Goal: Information Seeking & Learning: Compare options

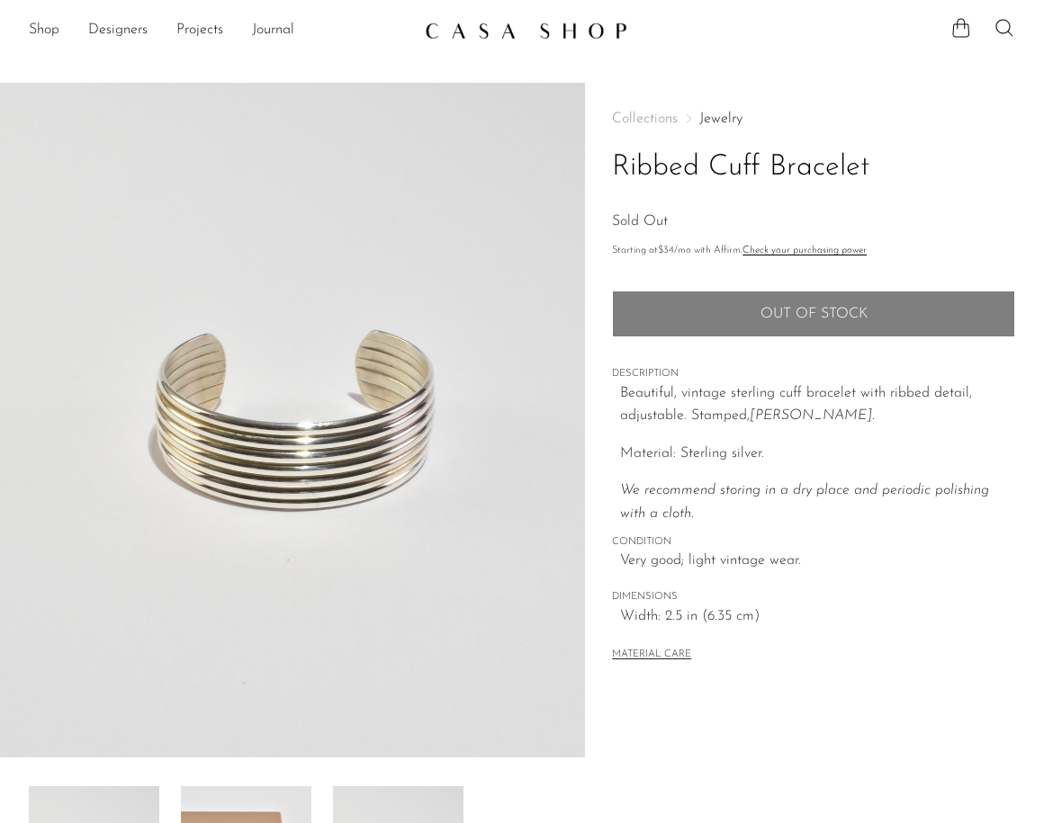
click at [715, 119] on link "Jewelry" at bounding box center [720, 119] width 43 height 14
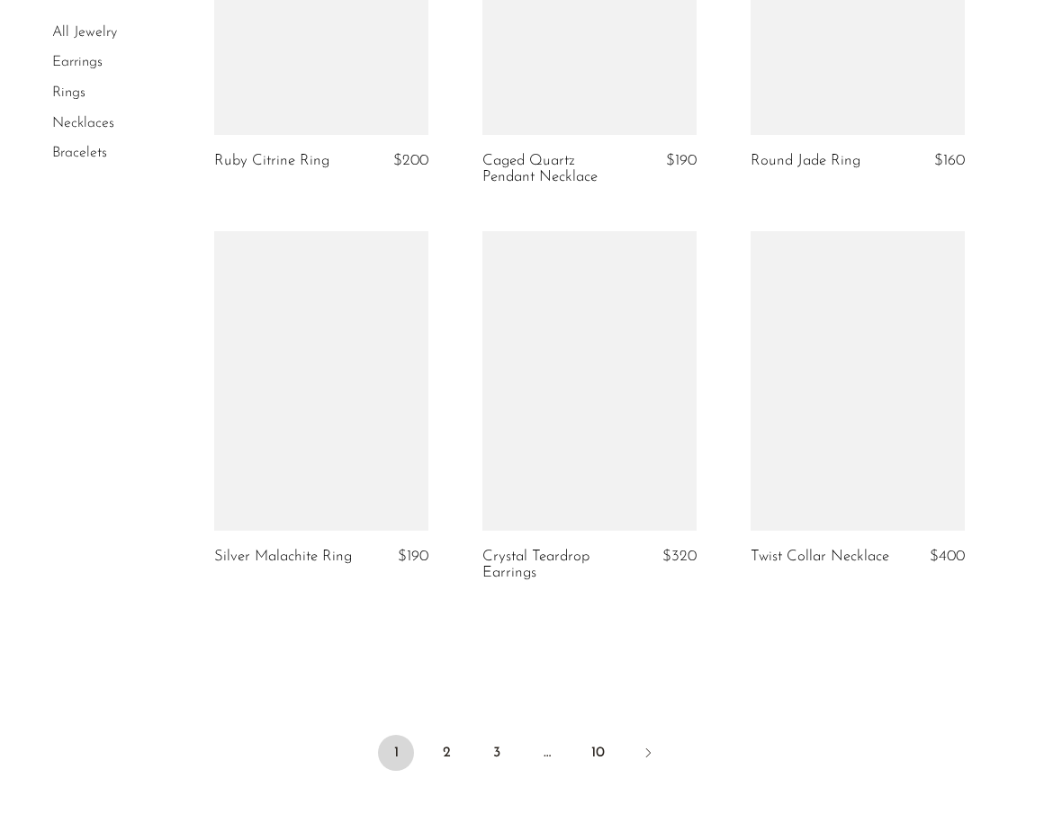
scroll to position [4328, 0]
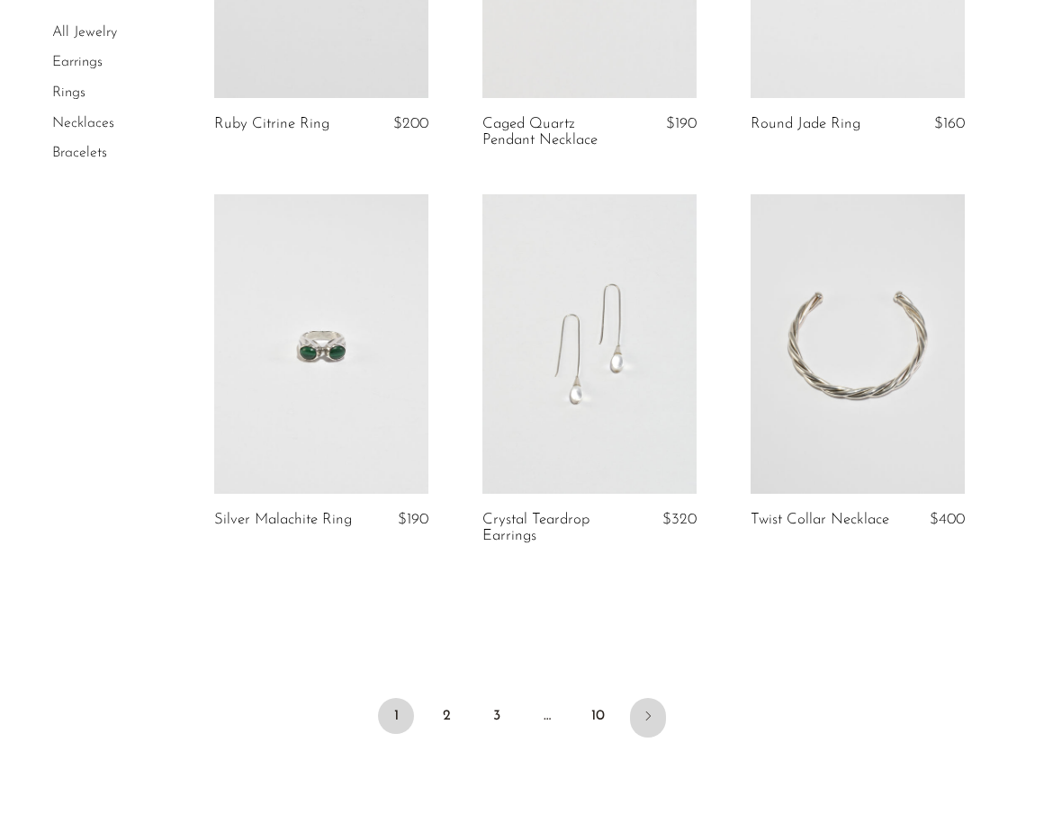
click at [646, 727] on link "Next" at bounding box center [648, 718] width 36 height 40
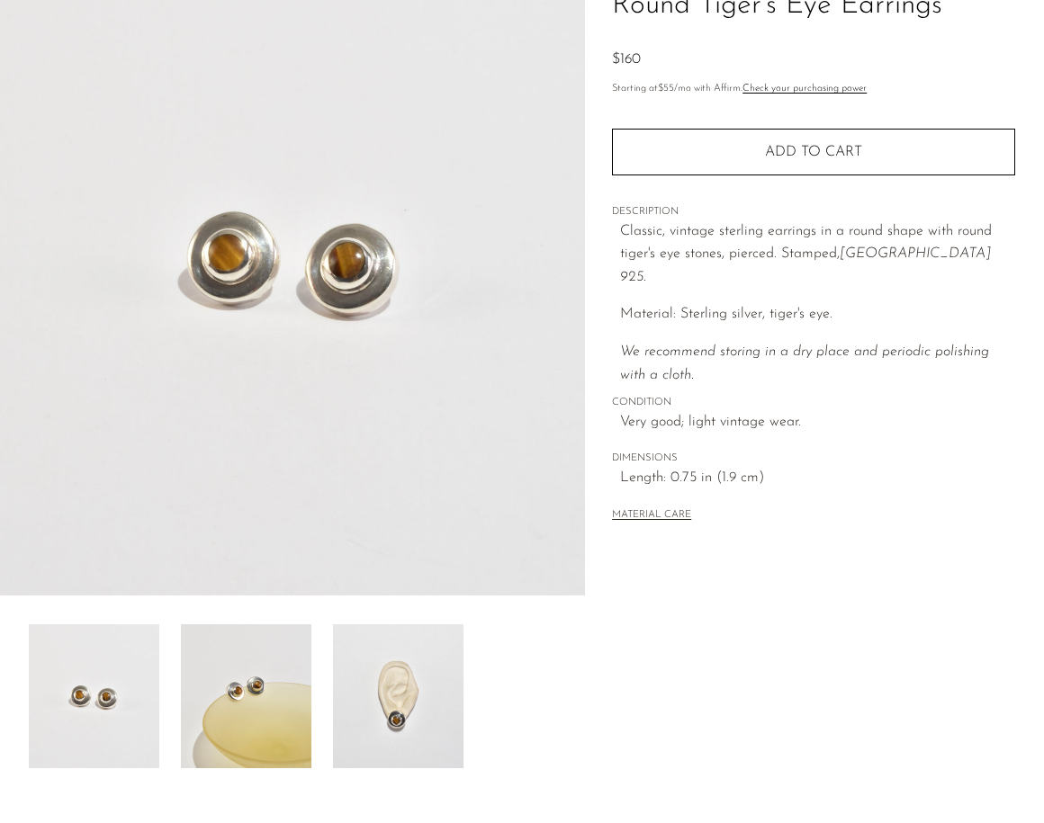
scroll to position [348, 0]
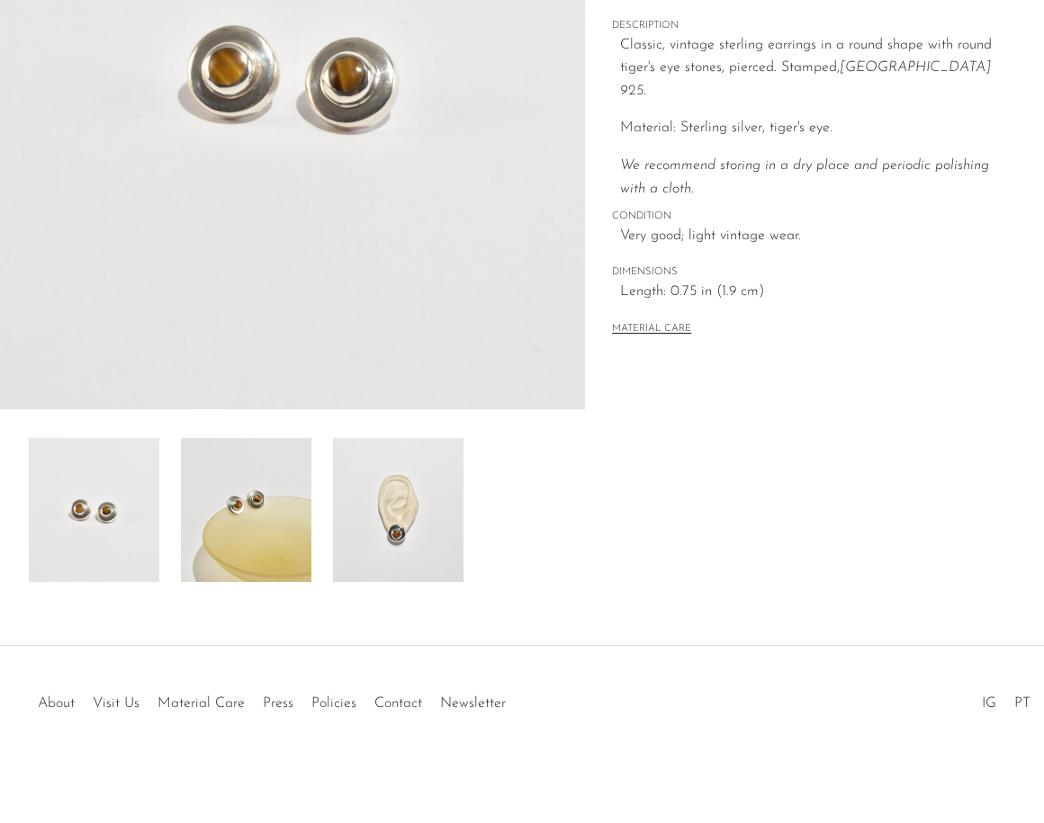
click at [528, 596] on div "Round Tiger's Eye Earrings $160" at bounding box center [522, 191] width 1044 height 912
click at [283, 518] on img at bounding box center [246, 510] width 130 height 144
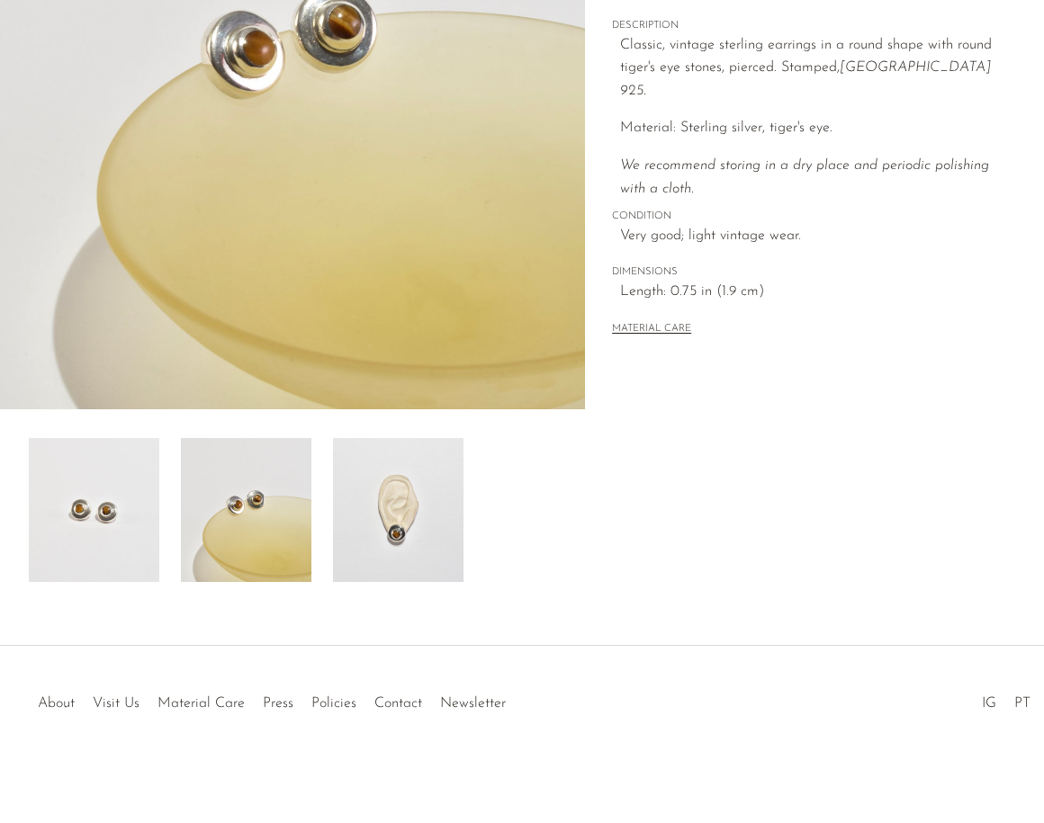
click at [379, 549] on img at bounding box center [398, 510] width 130 height 144
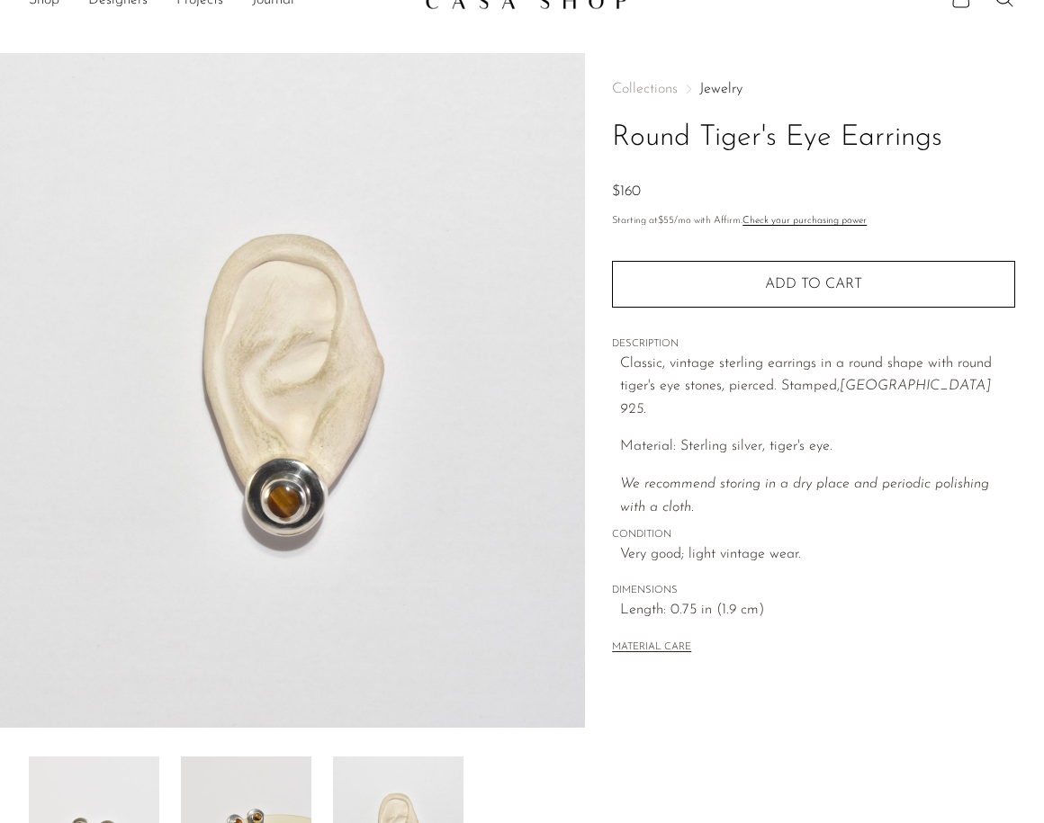
scroll to position [0, 0]
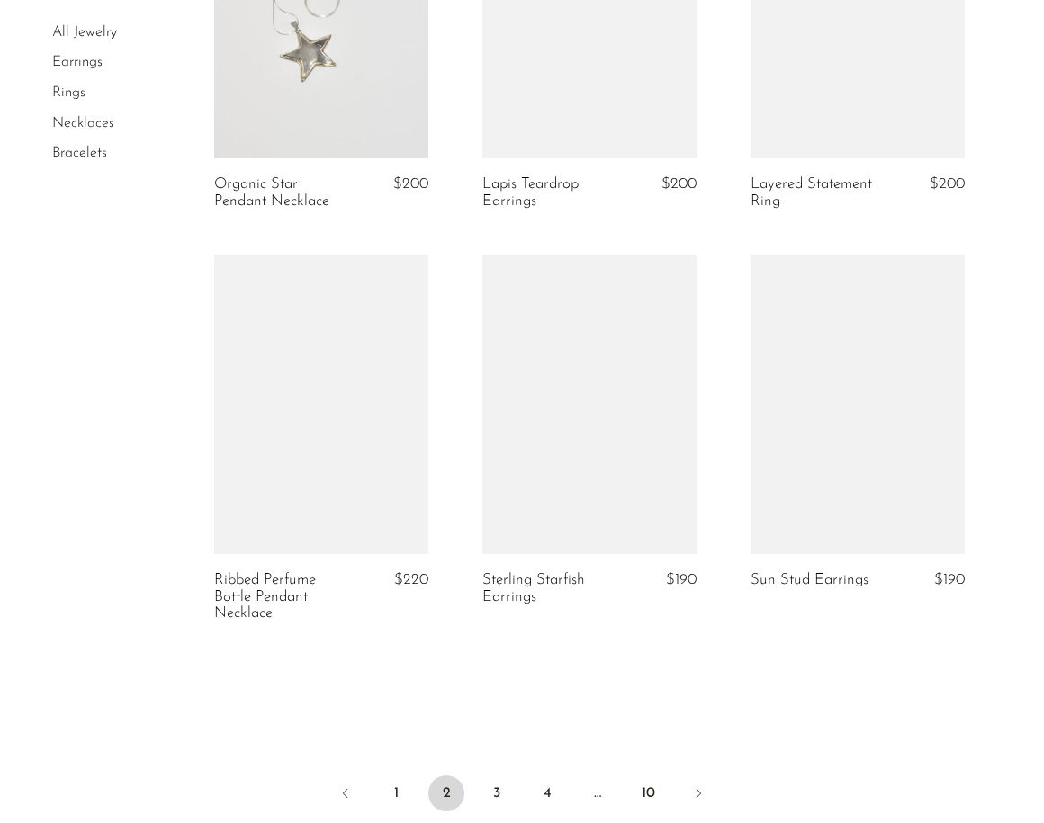
scroll to position [4518, 0]
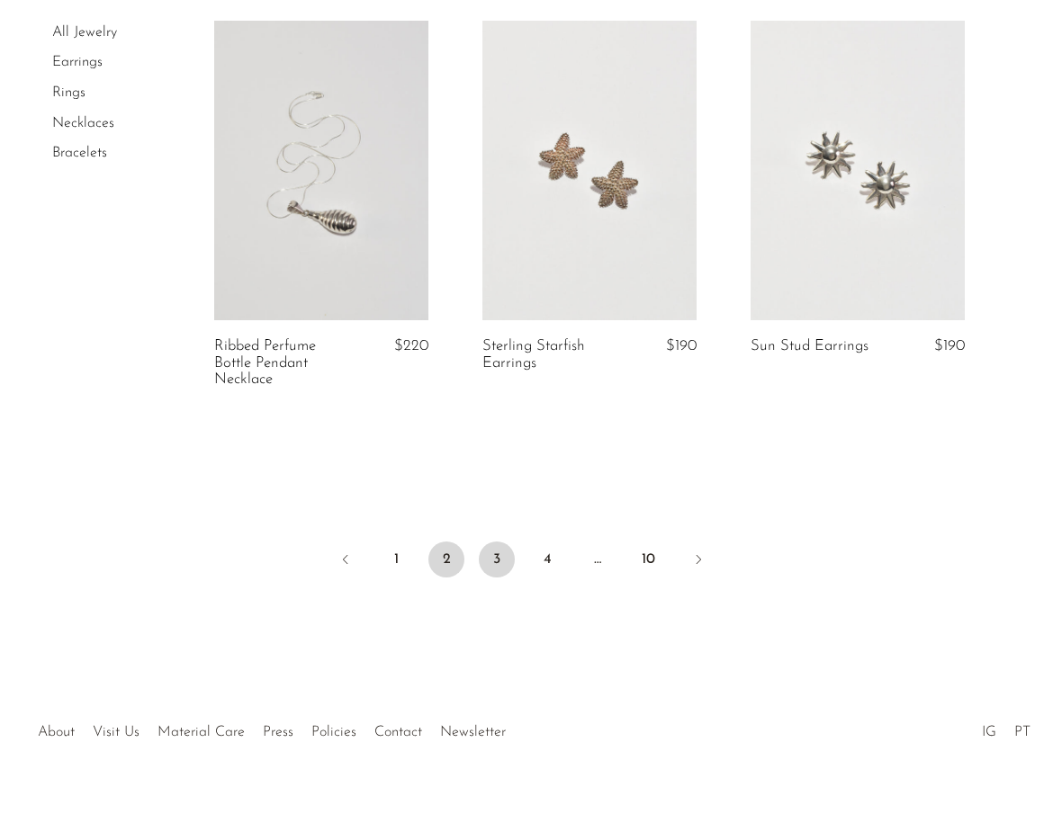
click at [488, 566] on link "3" at bounding box center [497, 560] width 36 height 36
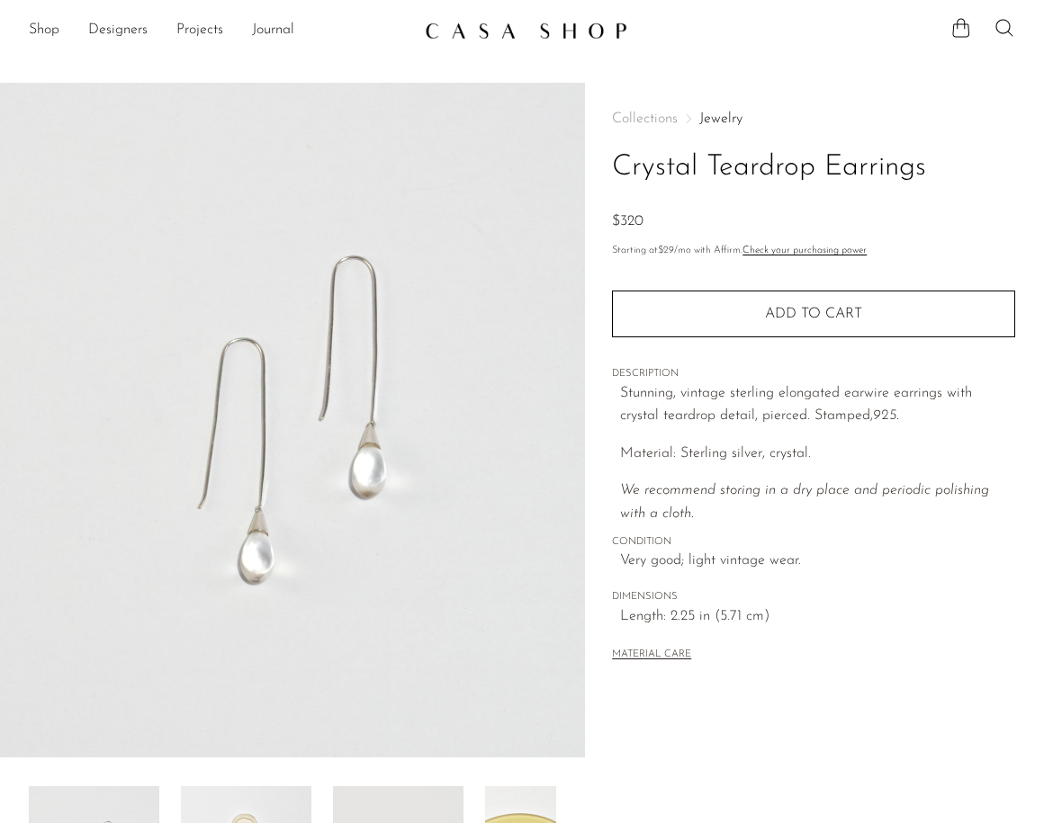
scroll to position [348, 0]
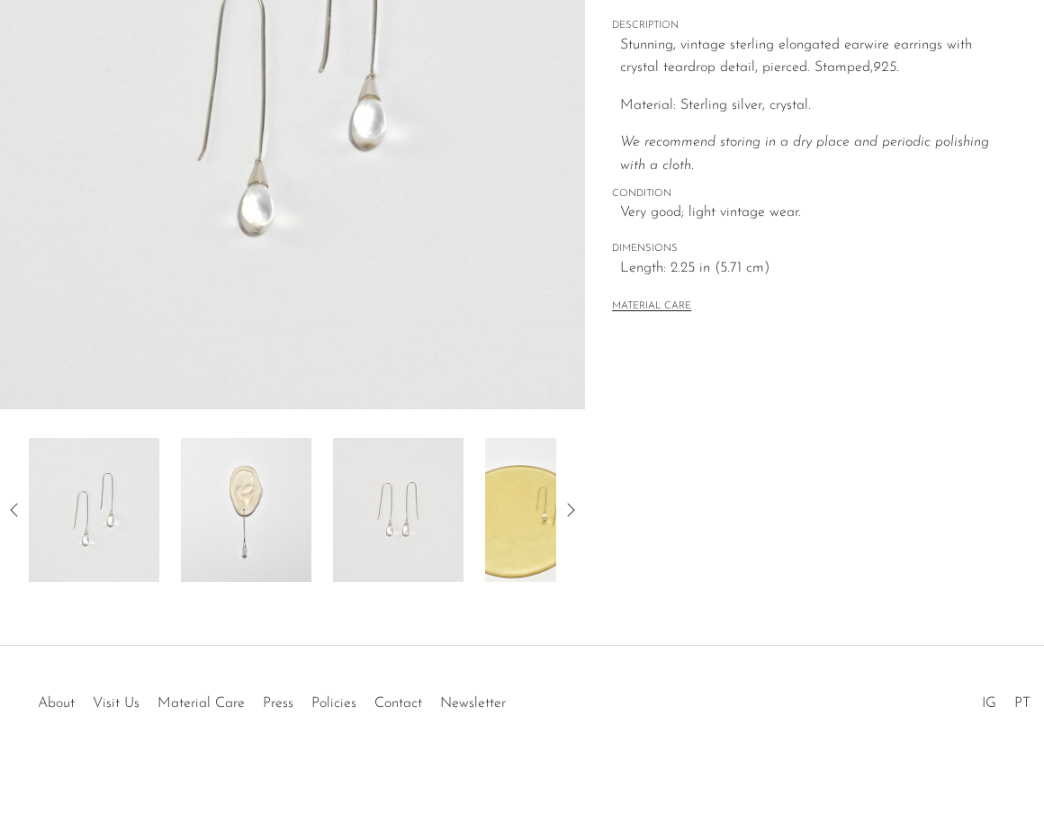
click at [241, 544] on img at bounding box center [246, 510] width 130 height 144
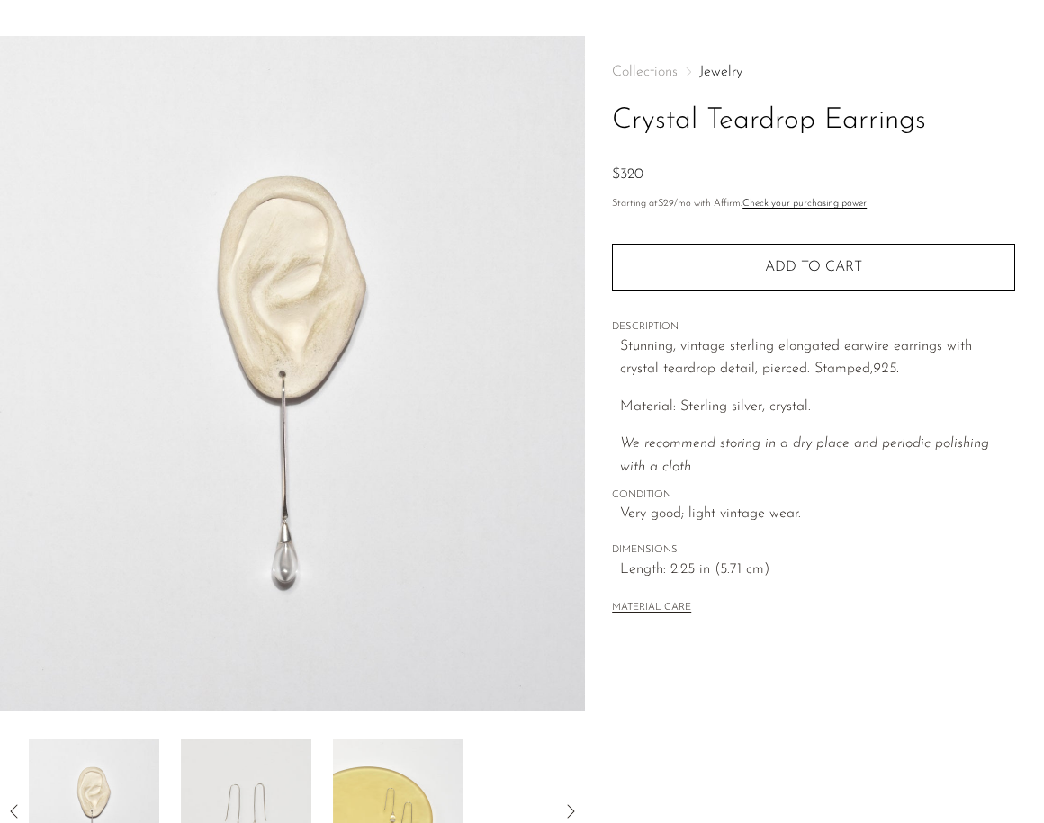
scroll to position [0, 0]
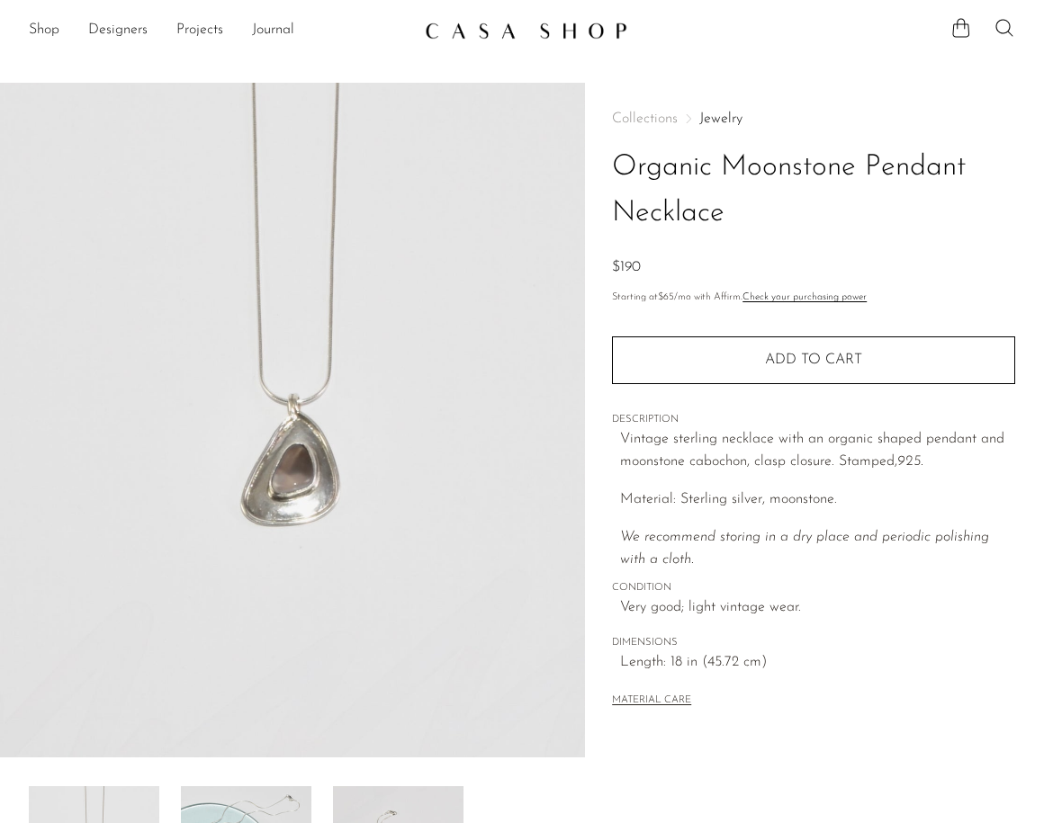
scroll to position [348, 0]
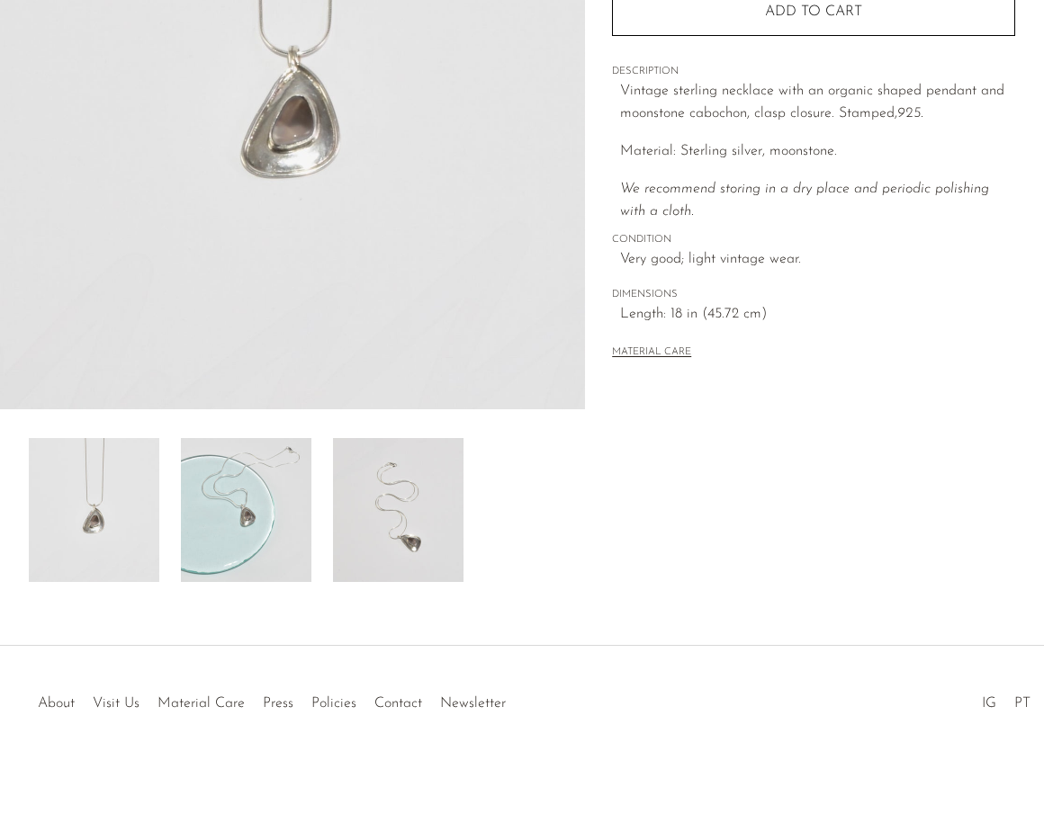
click at [233, 511] on img at bounding box center [246, 510] width 130 height 144
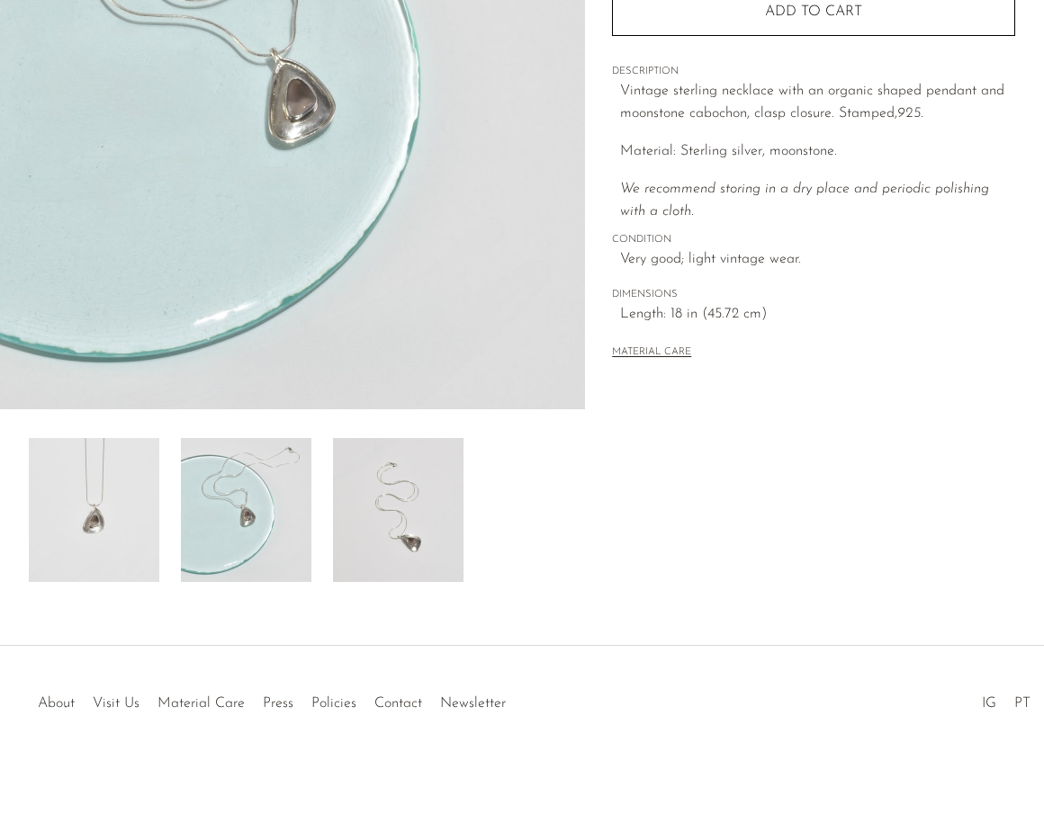
scroll to position [0, 0]
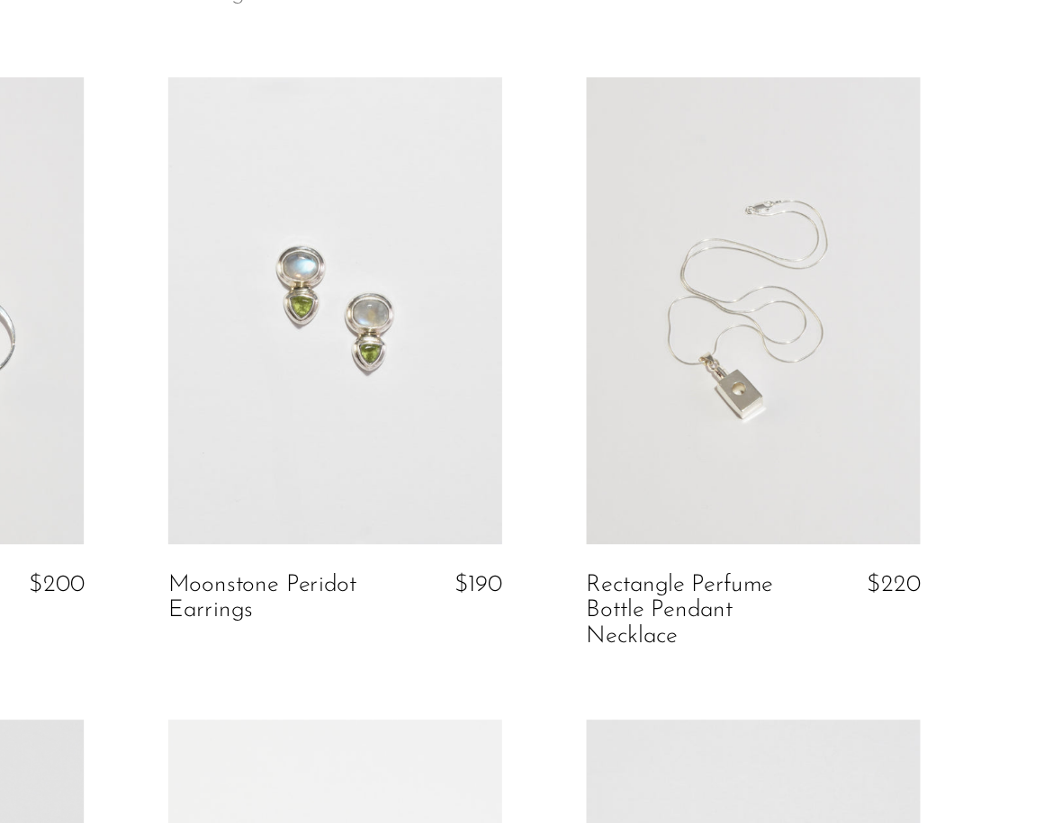
scroll to position [292, 0]
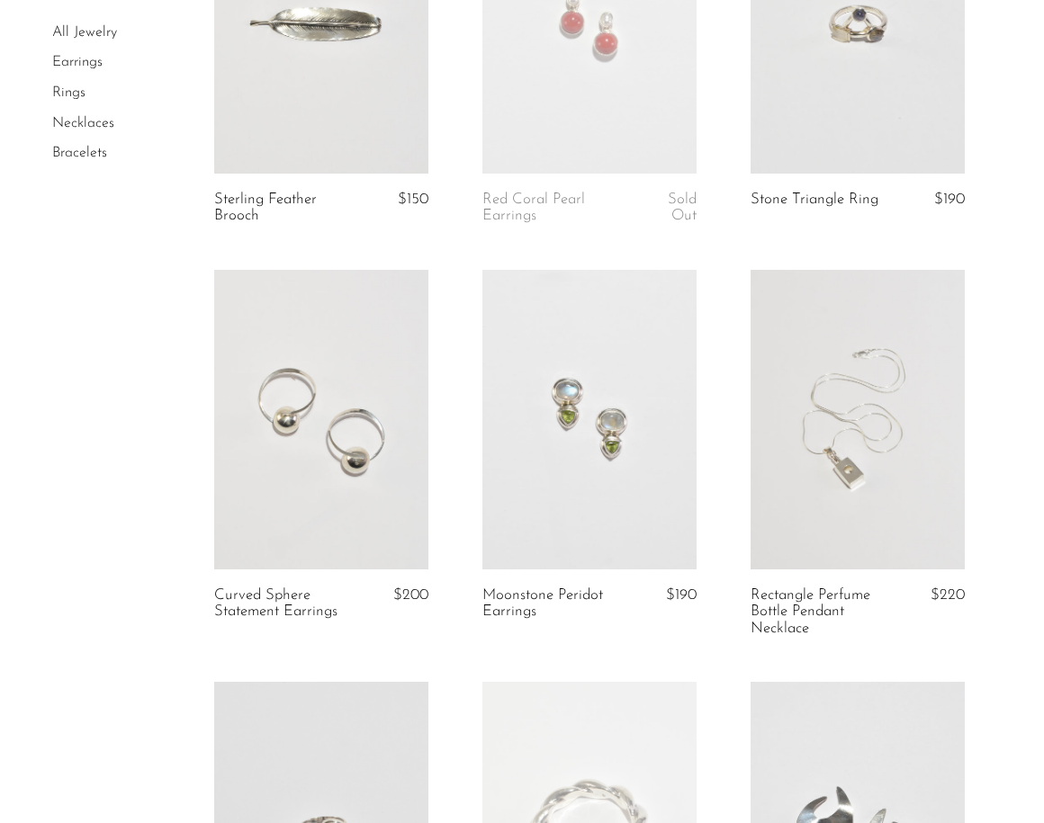
click at [852, 414] on link at bounding box center [858, 420] width 214 height 300
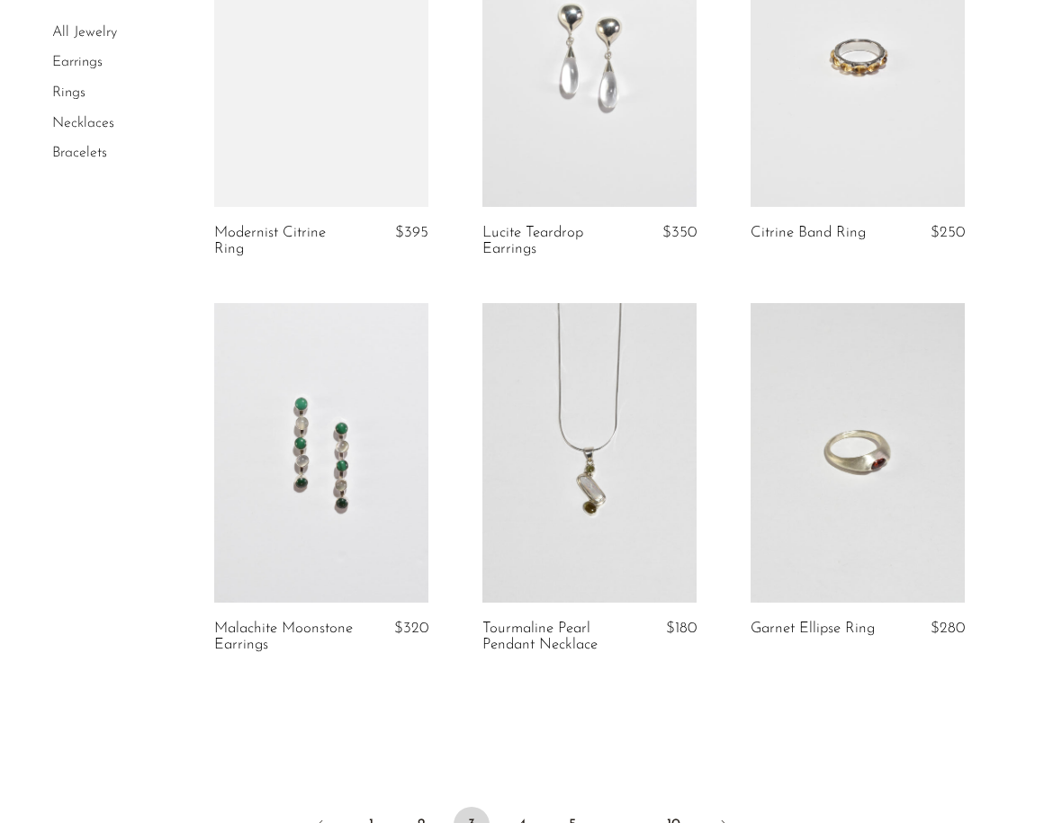
scroll to position [4308, 0]
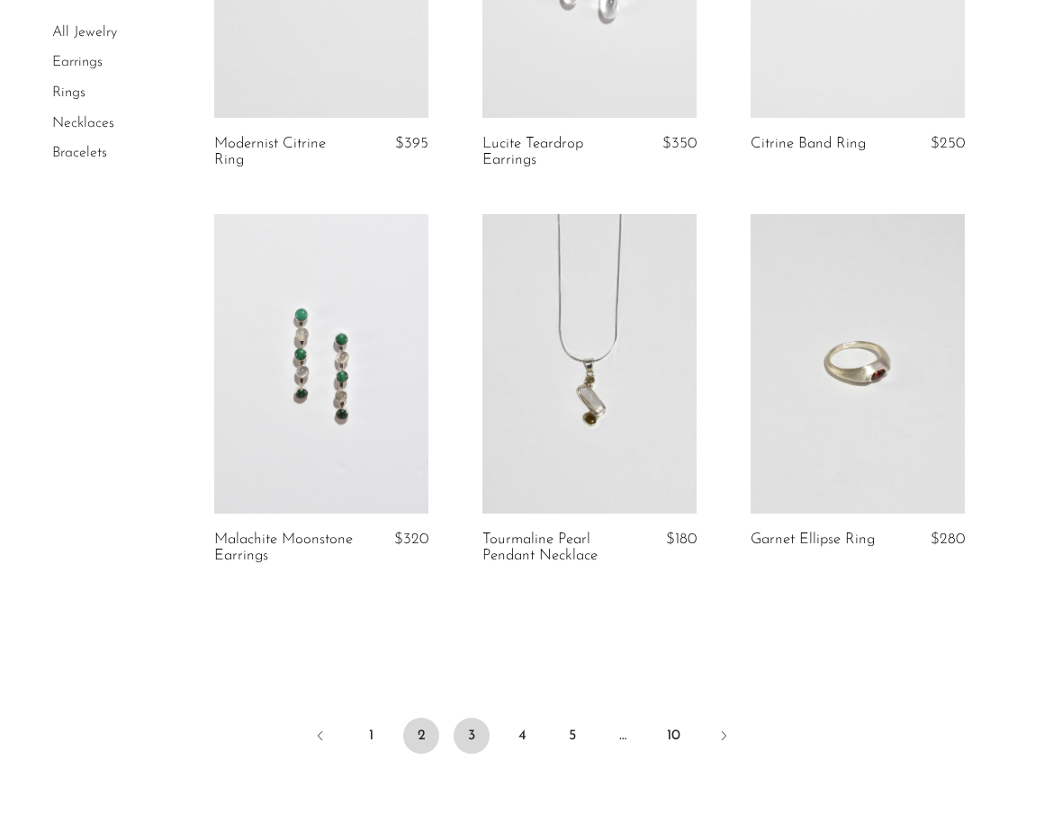
click at [414, 739] on link "2" at bounding box center [421, 736] width 36 height 36
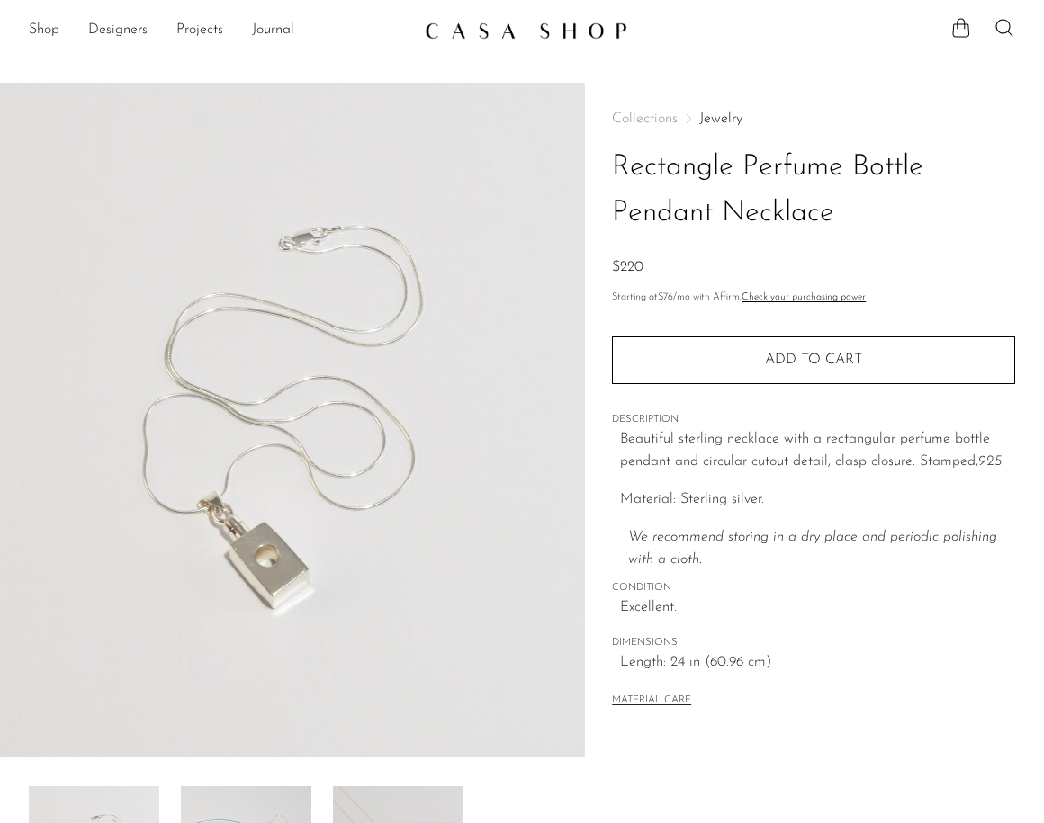
scroll to position [348, 0]
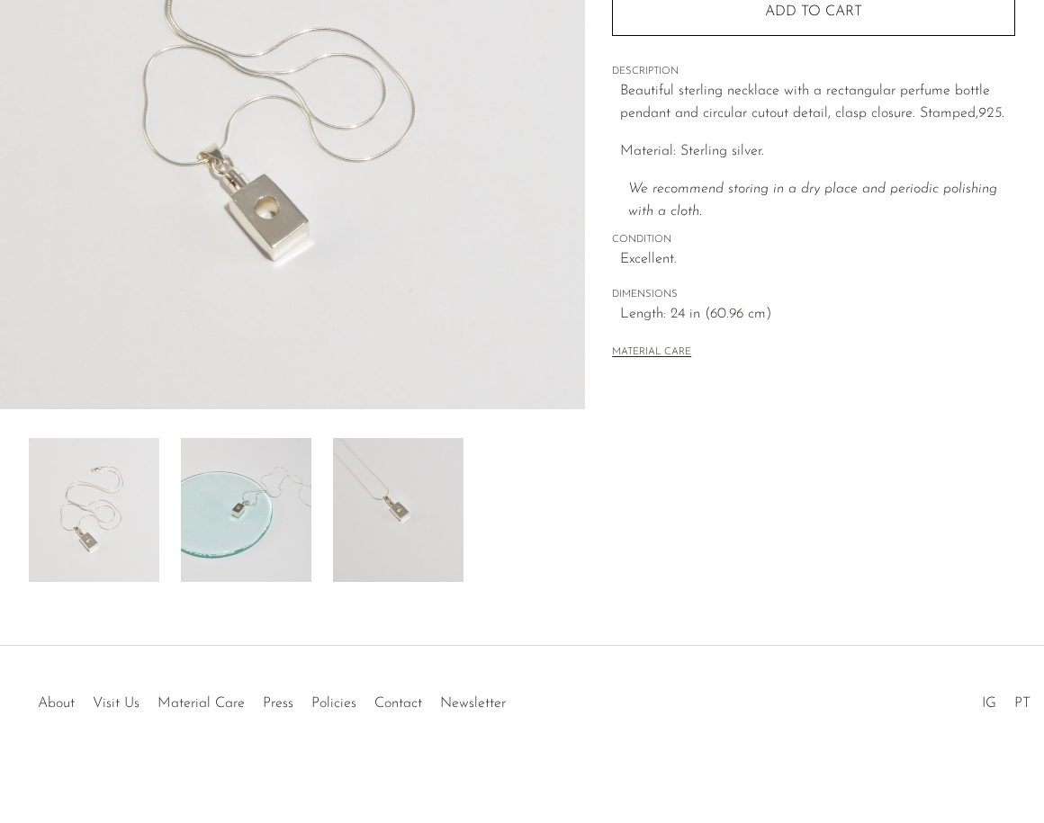
click at [374, 535] on img at bounding box center [398, 510] width 130 height 144
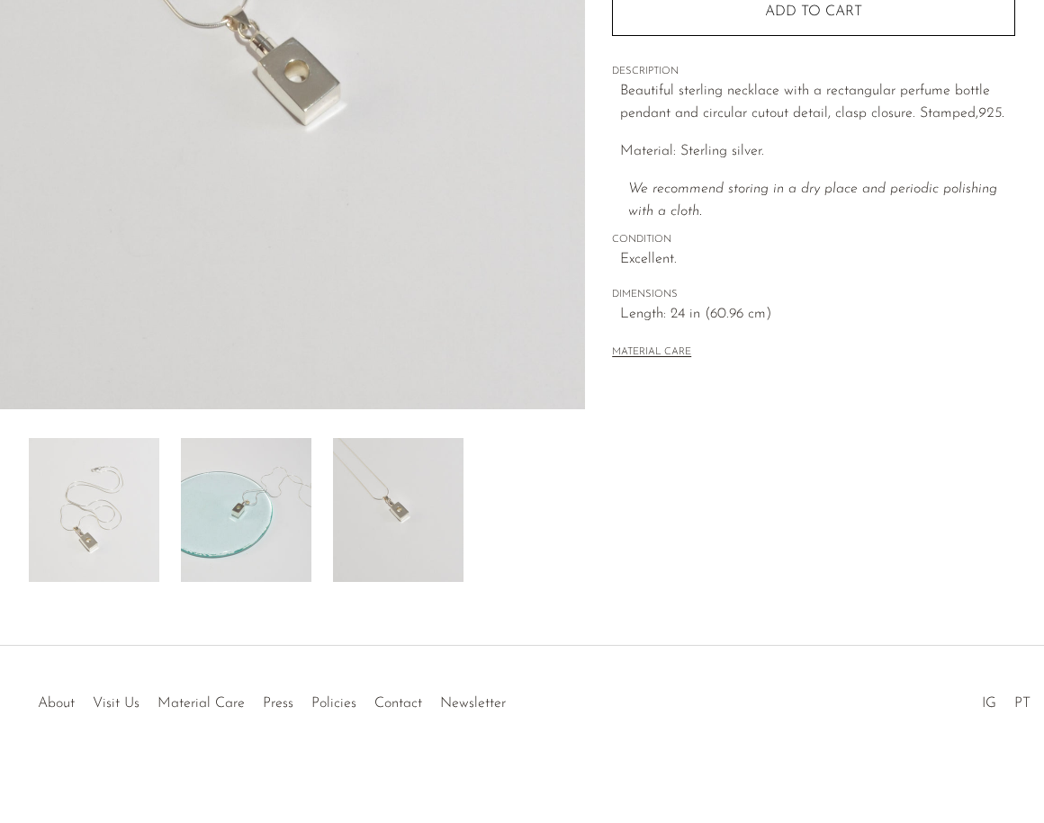
click at [318, 479] on div at bounding box center [292, 510] width 527 height 144
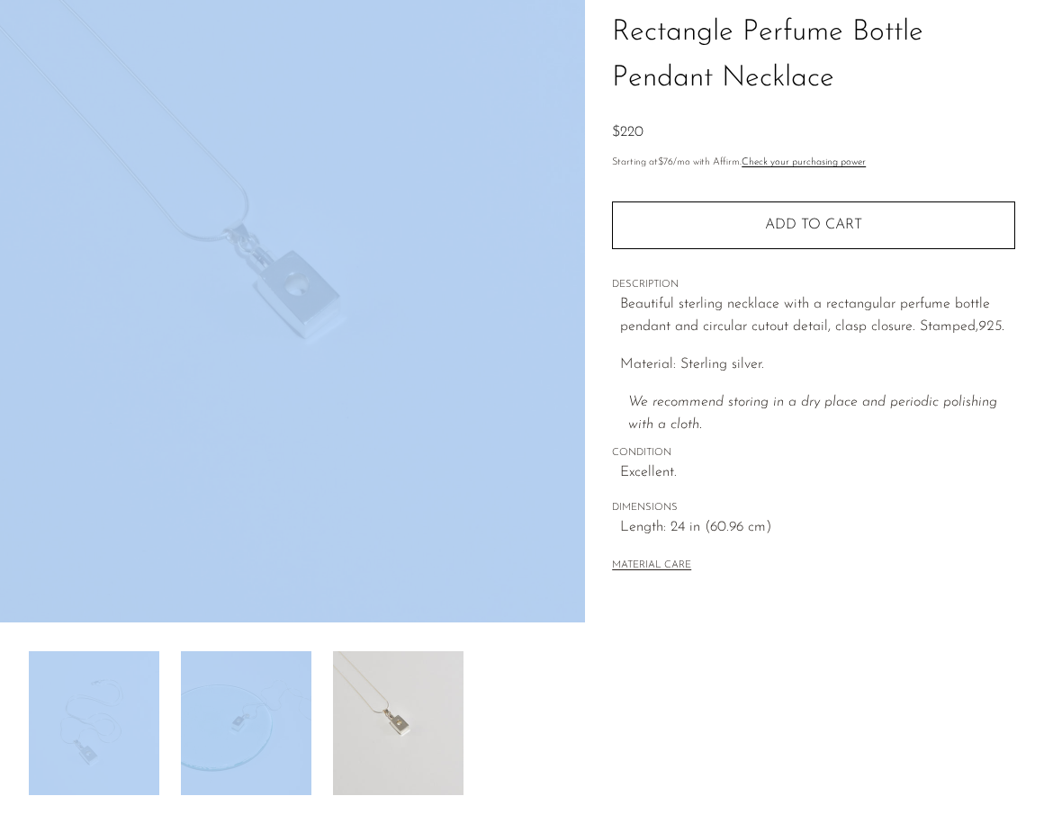
scroll to position [134, 0]
click at [949, 553] on div "MATERIAL CARE" at bounding box center [813, 559] width 403 height 37
click at [400, 724] on img at bounding box center [398, 724] width 130 height 144
click at [249, 740] on img at bounding box center [246, 724] width 130 height 144
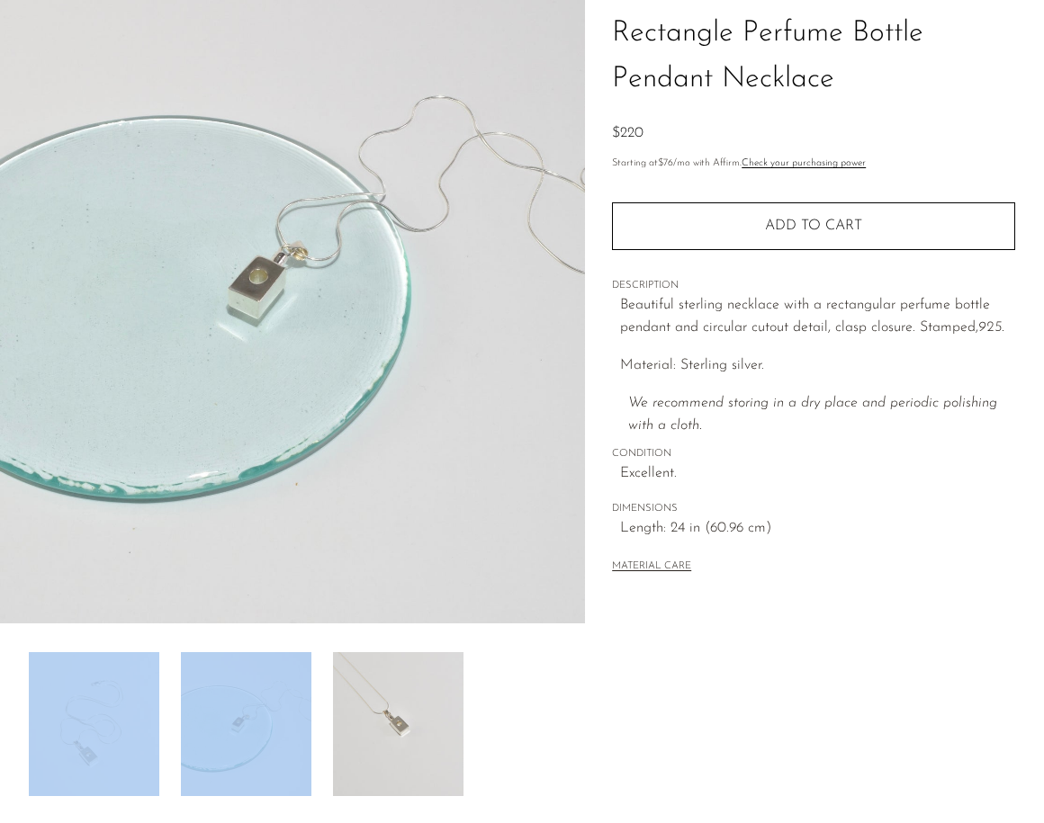
scroll to position [0, 0]
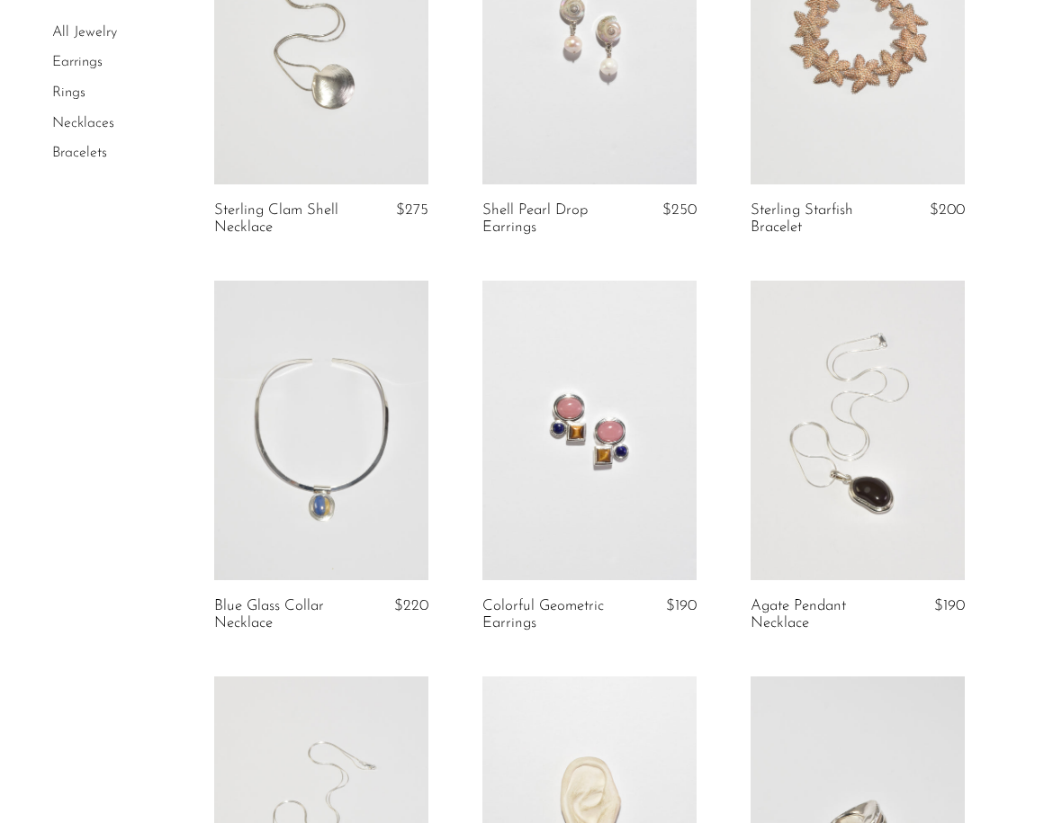
scroll to position [3478, 0]
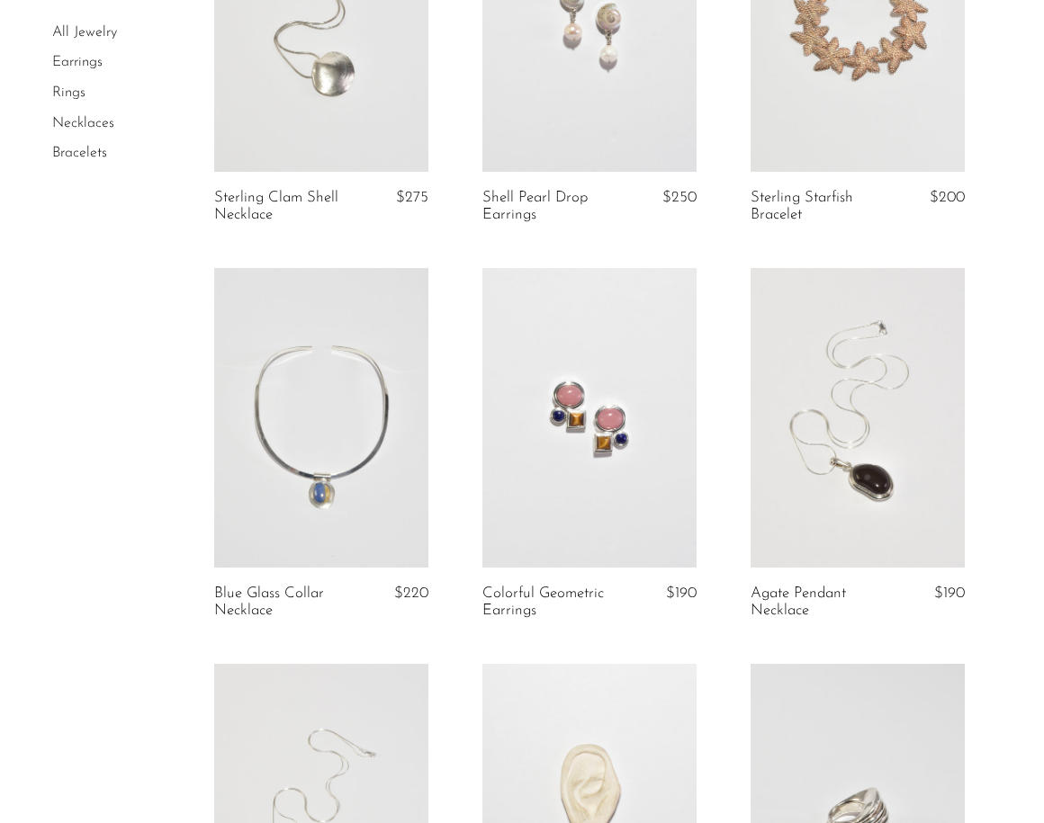
click at [874, 410] on link at bounding box center [858, 418] width 214 height 300
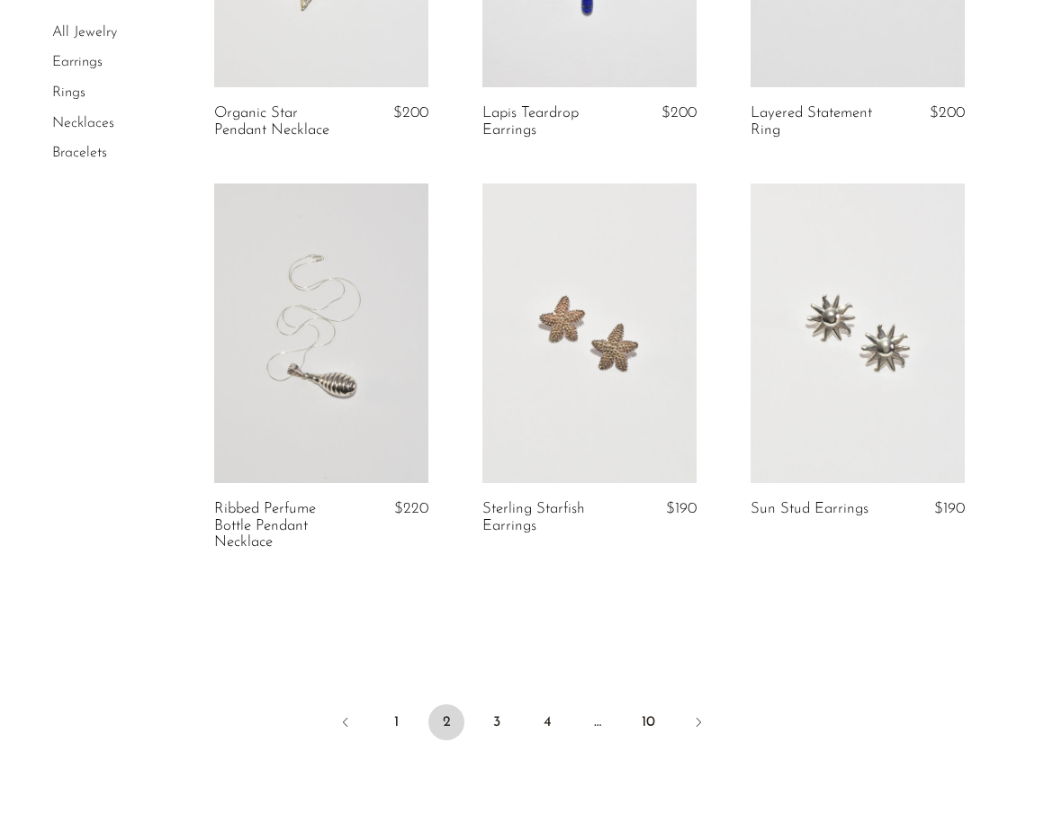
scroll to position [4547, 0]
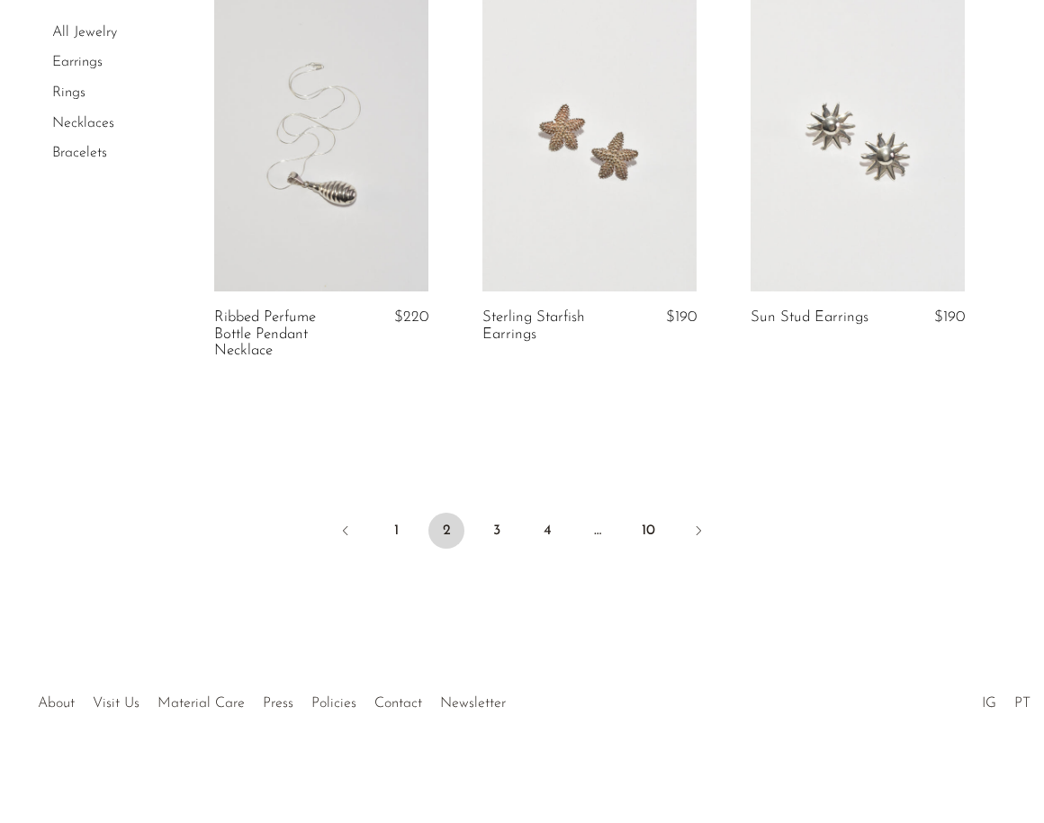
click at [372, 122] on link at bounding box center [321, 142] width 214 height 300
click at [551, 536] on link "4" at bounding box center [547, 531] width 36 height 36
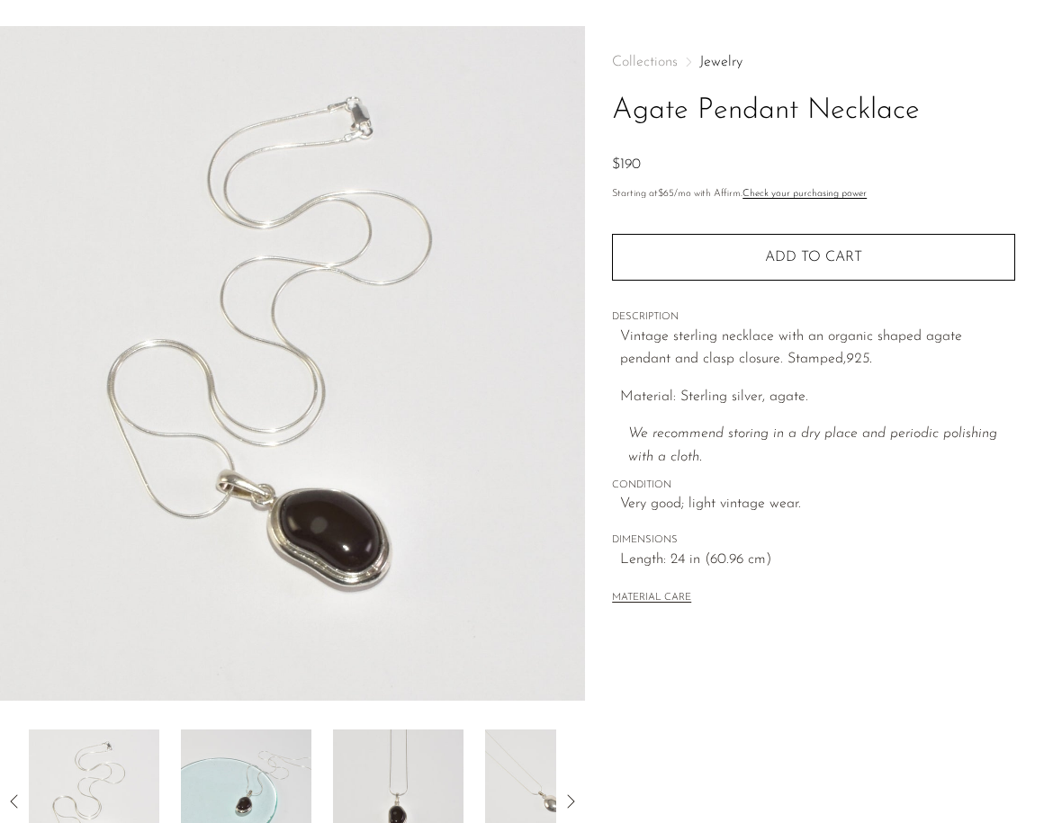
scroll to position [348, 0]
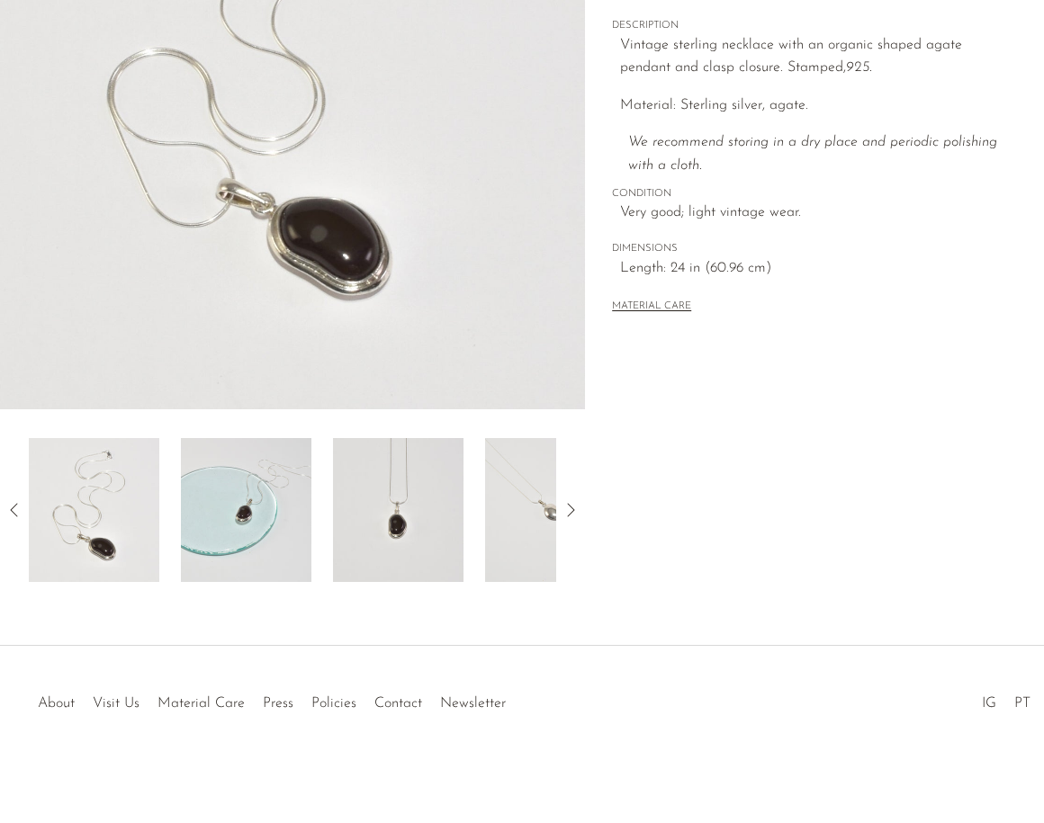
click at [431, 534] on img at bounding box center [398, 510] width 130 height 144
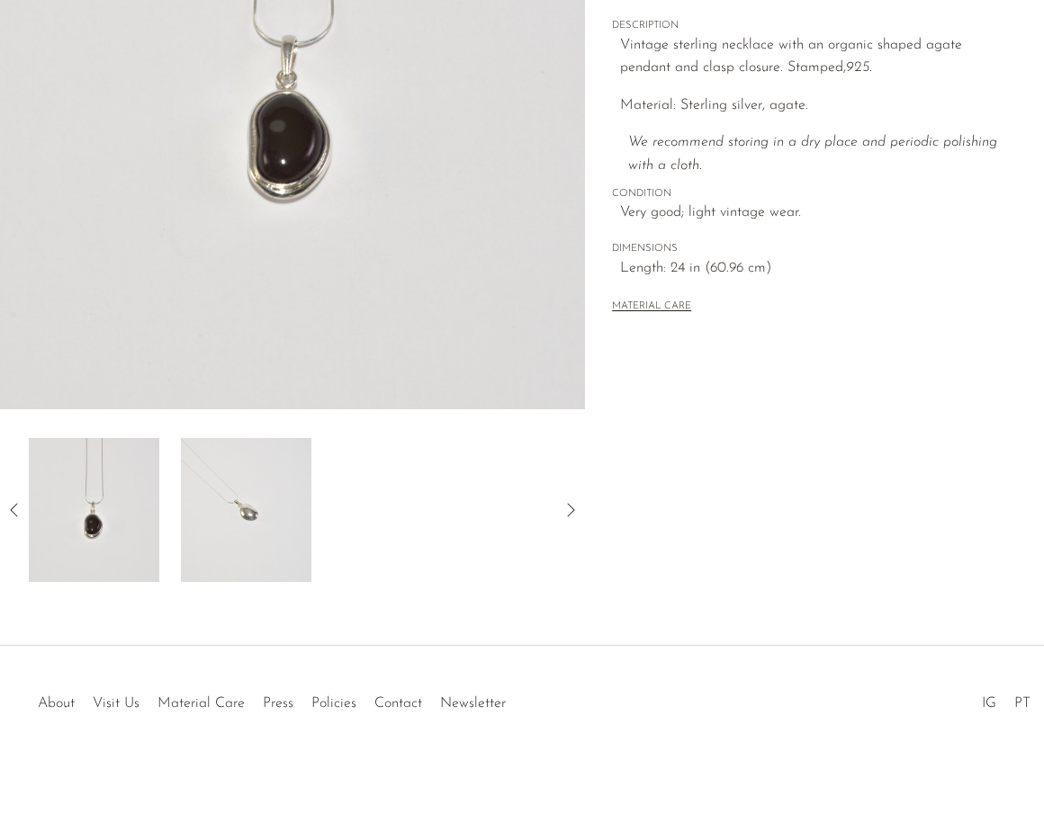
click at [201, 551] on img at bounding box center [246, 510] width 130 height 144
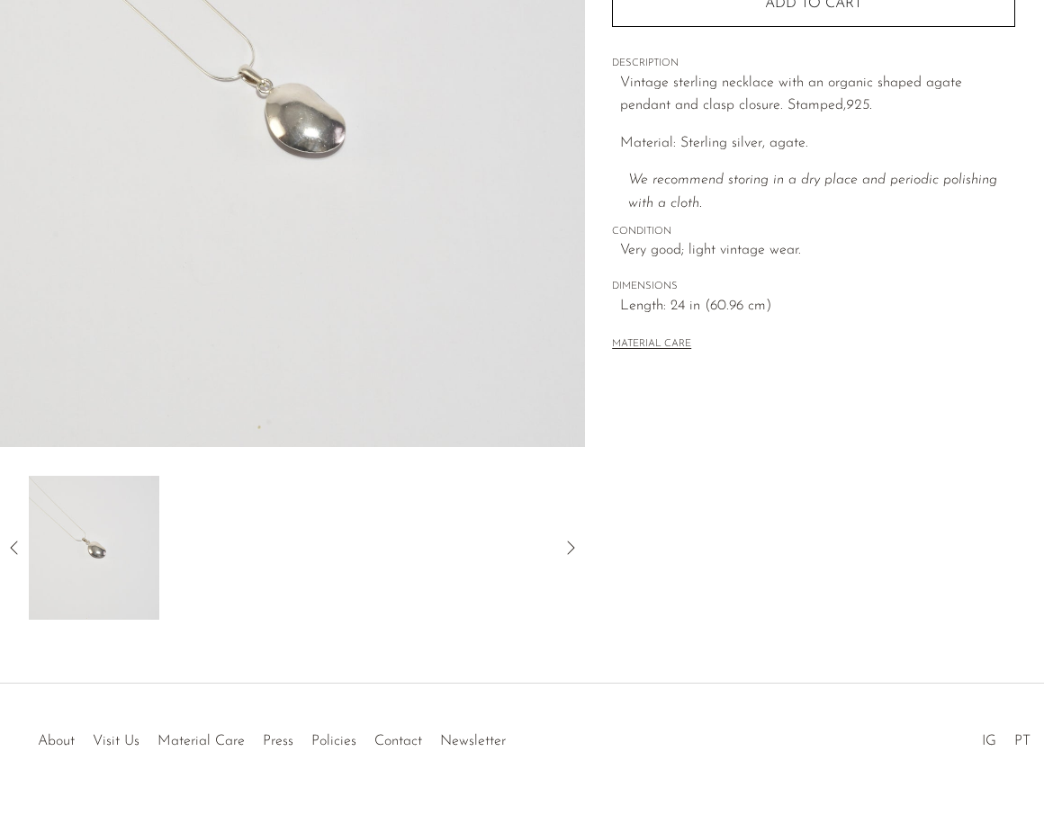
scroll to position [312, 0]
click at [142, 539] on img at bounding box center [94, 546] width 130 height 144
click at [94, 552] on img at bounding box center [94, 546] width 130 height 144
click at [111, 575] on img at bounding box center [94, 546] width 130 height 144
click at [22, 535] on icon at bounding box center [15, 546] width 22 height 22
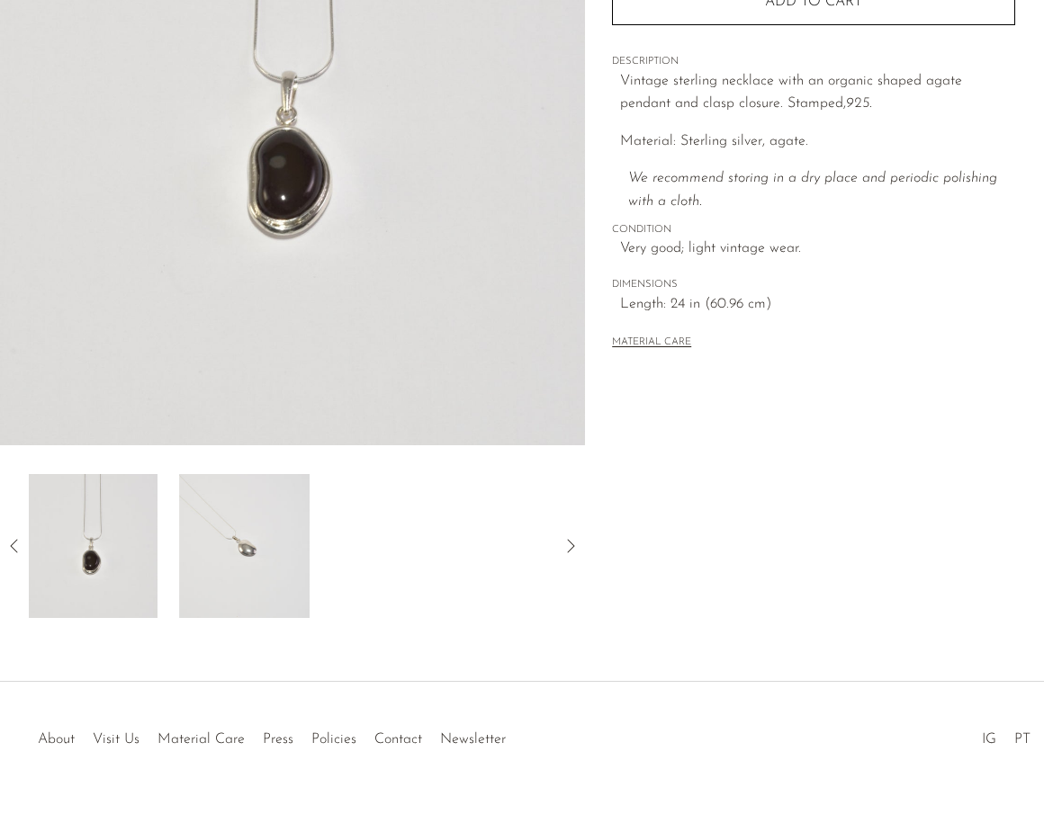
click at [93, 559] on img at bounding box center [92, 546] width 130 height 144
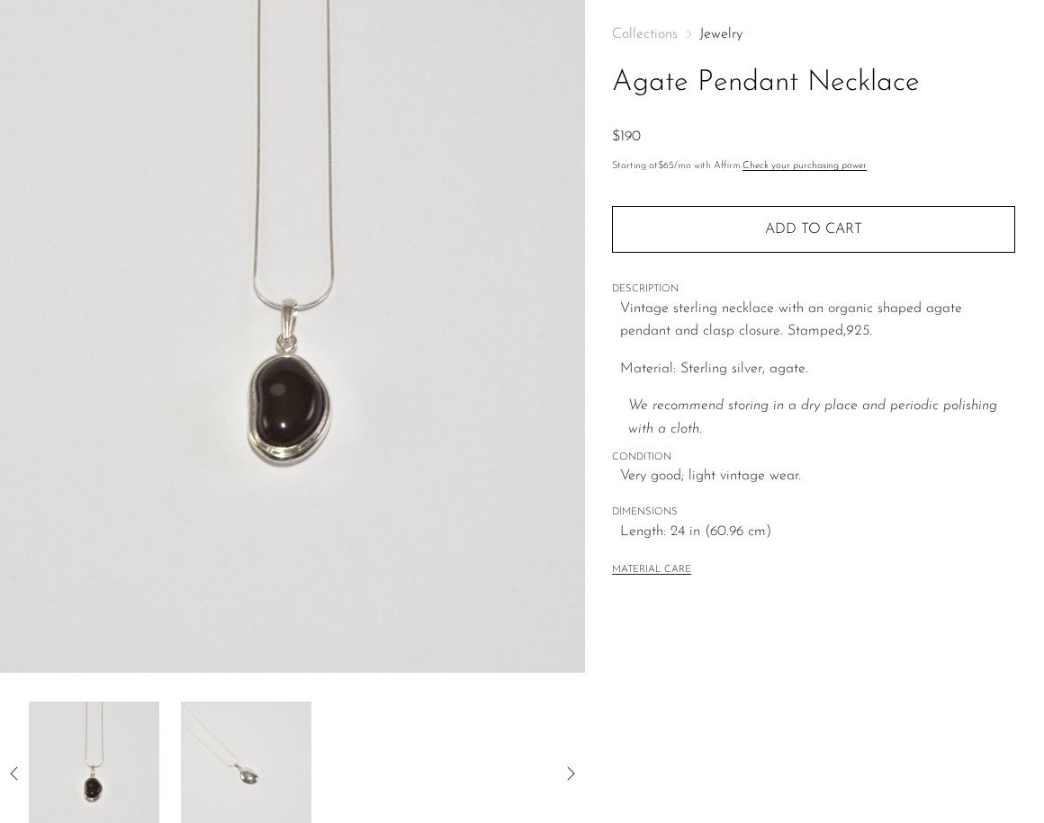
scroll to position [0, 0]
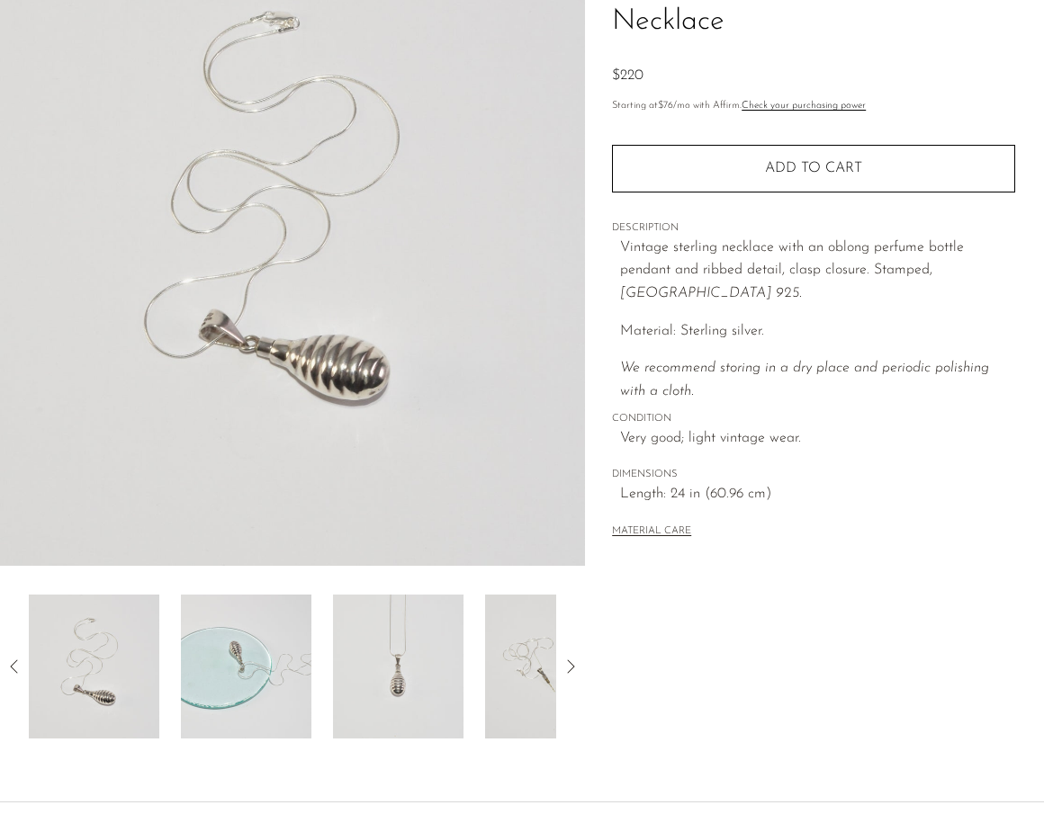
scroll to position [348, 0]
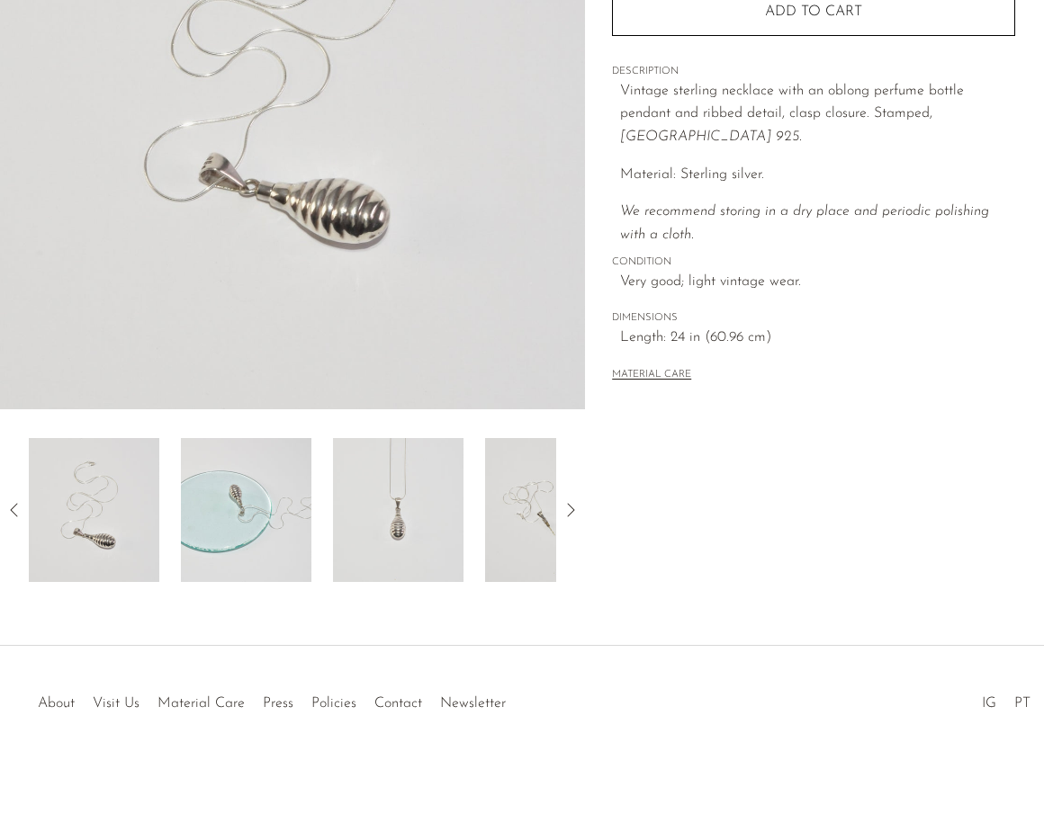
click at [400, 523] on img at bounding box center [398, 510] width 130 height 144
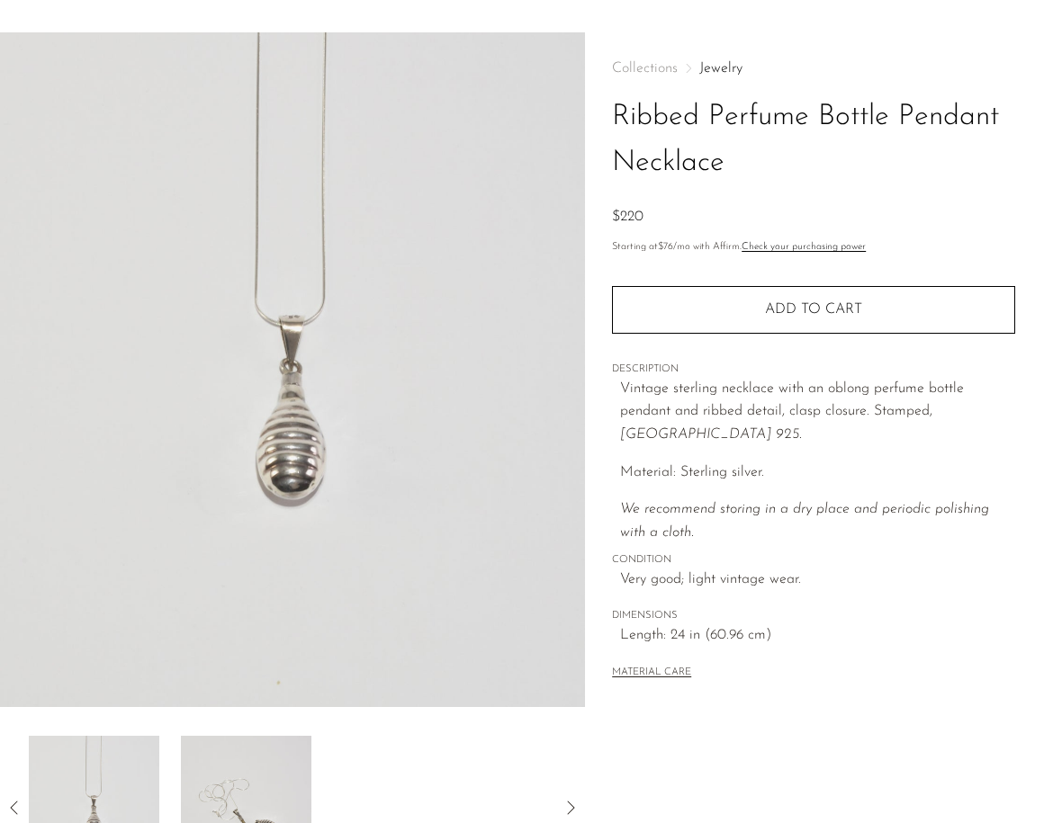
scroll to position [0, 0]
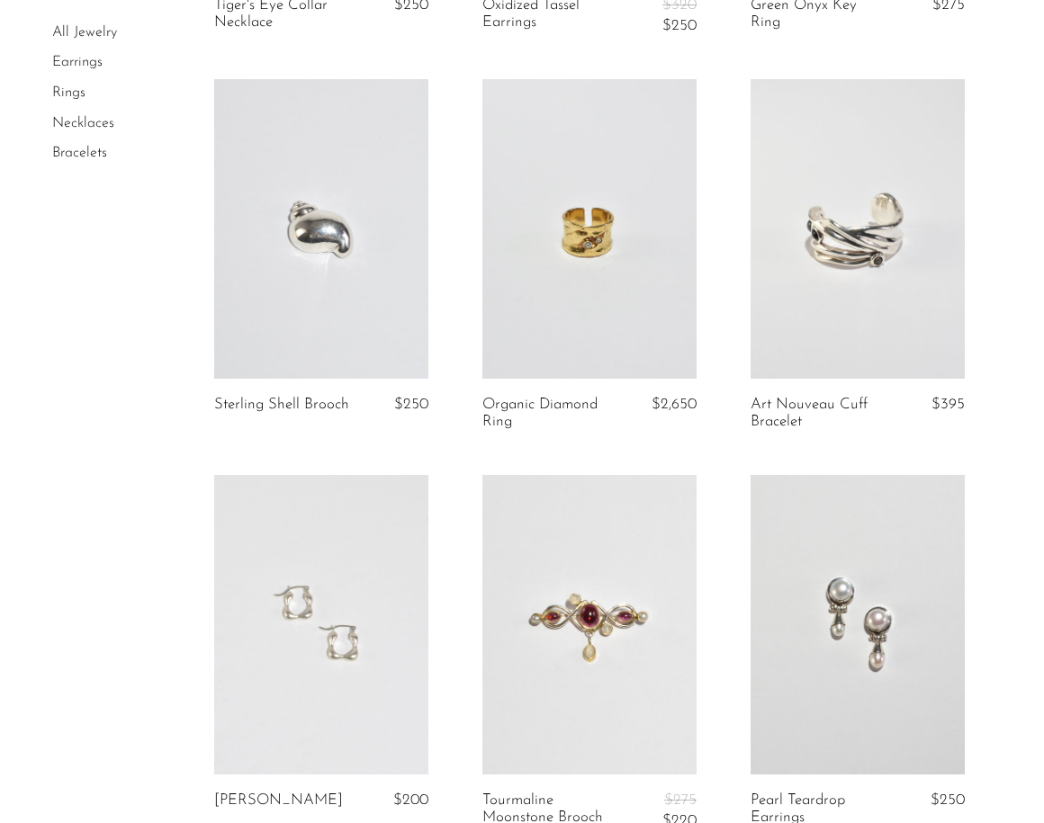
scroll to position [1781, 0]
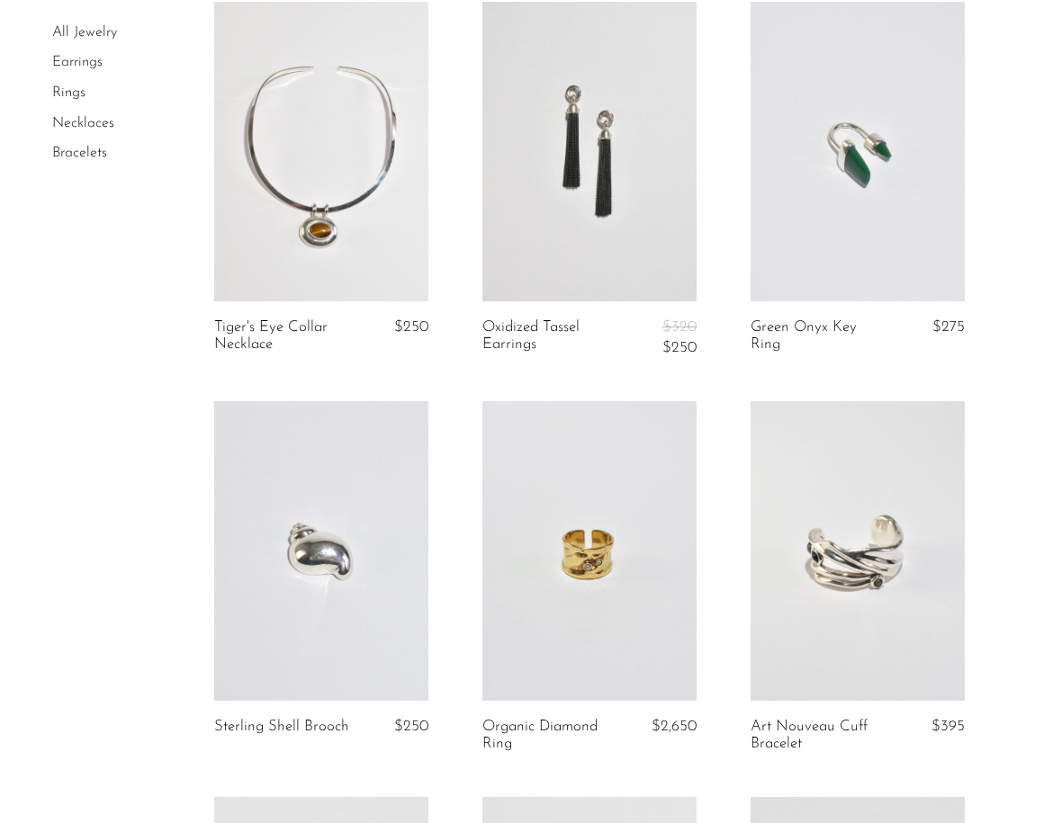
click at [311, 124] on link at bounding box center [321, 152] width 214 height 300
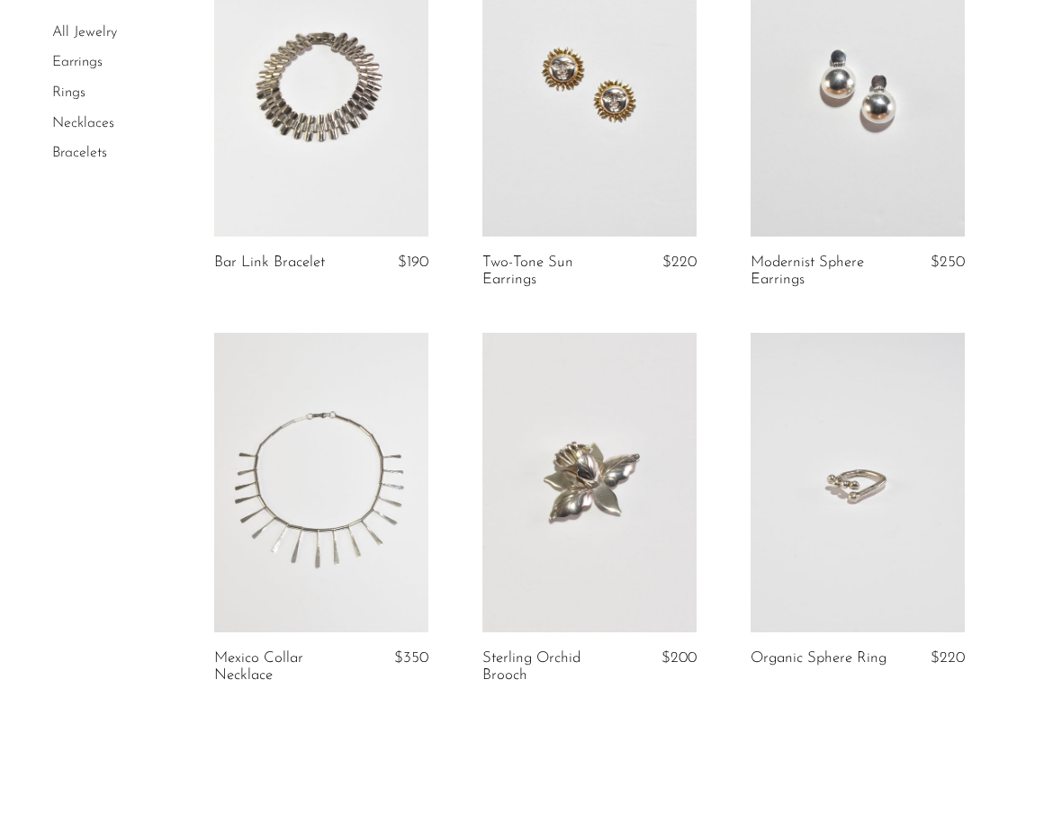
scroll to position [4290, 0]
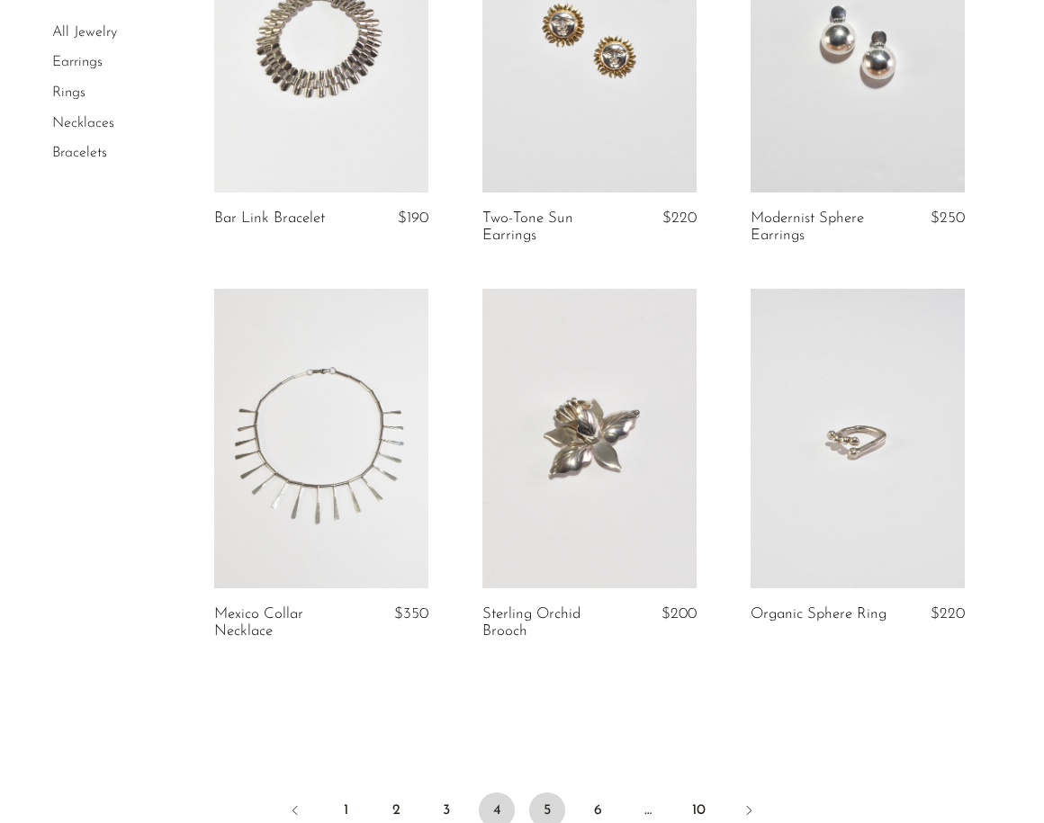
click at [547, 793] on link "5" at bounding box center [547, 811] width 36 height 36
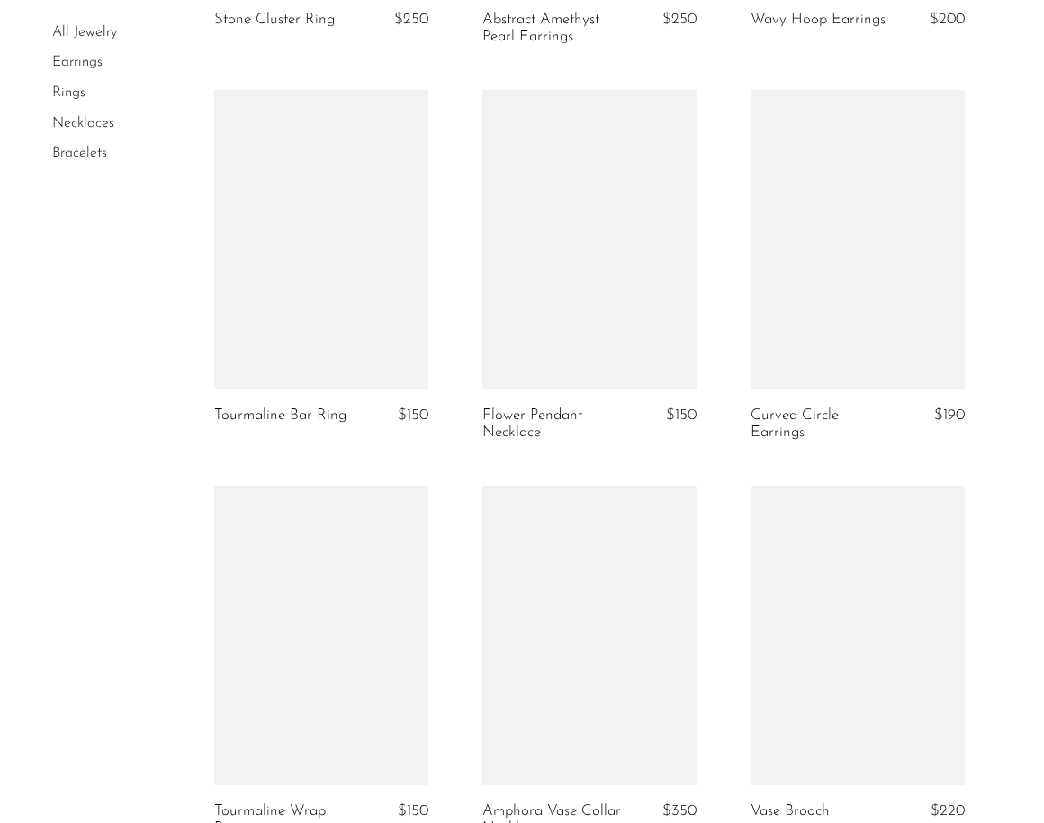
scroll to position [2097, 0]
